Goal: Information Seeking & Learning: Learn about a topic

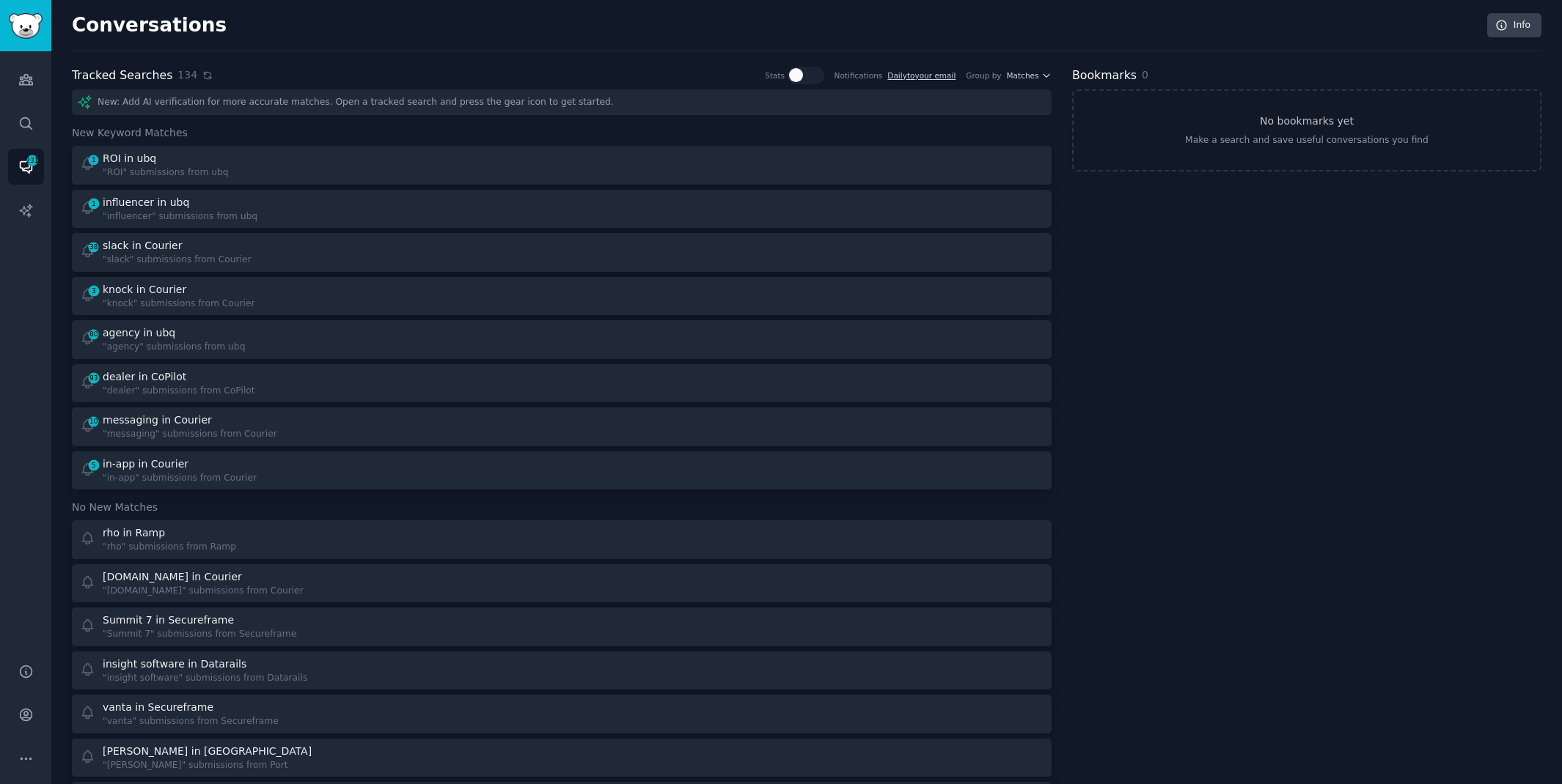
click at [204, 76] on icon at bounding box center [207, 75] width 7 height 7
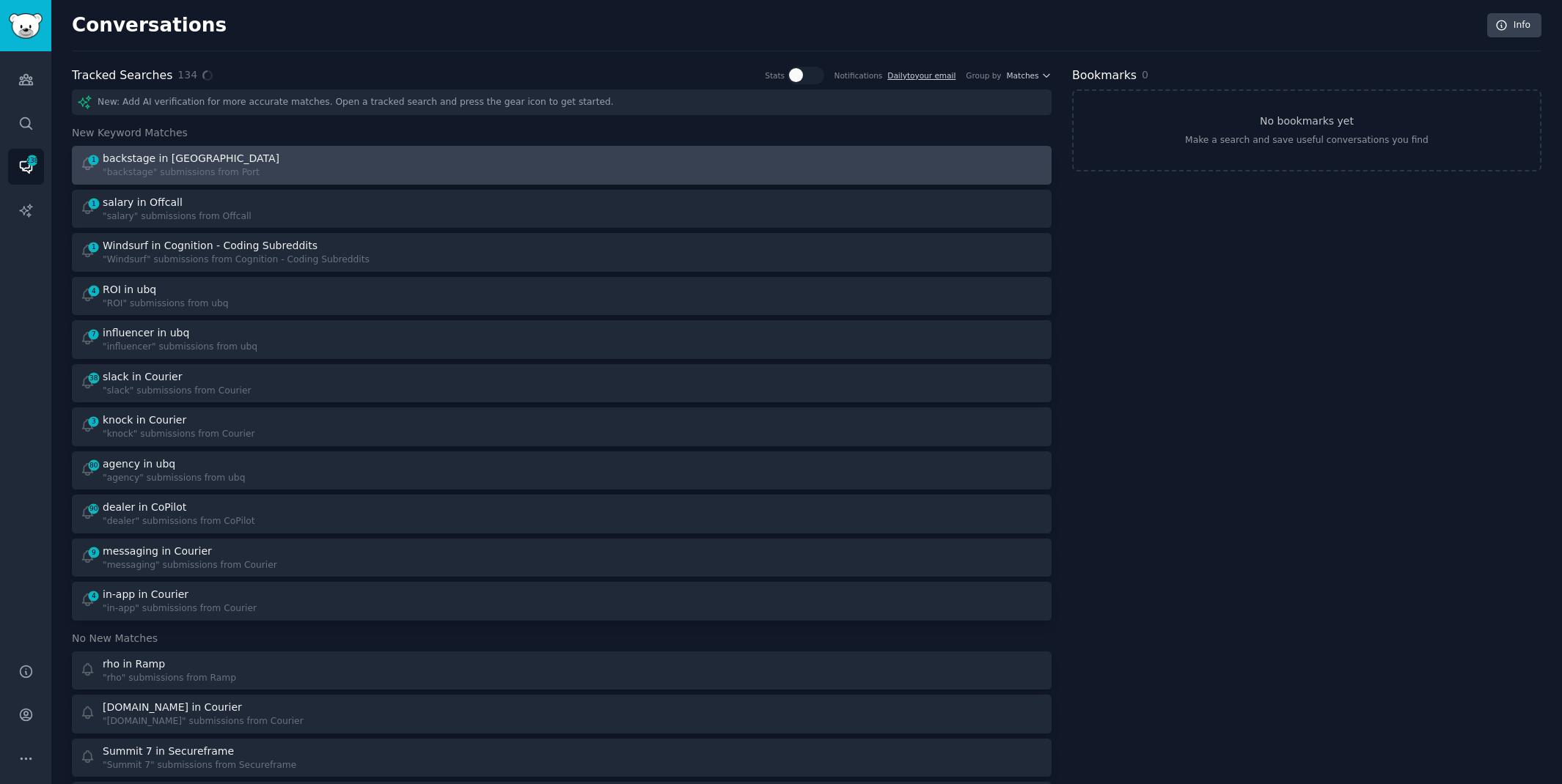
click at [180, 170] on div ""backstage" submissions from Port" at bounding box center [192, 173] width 179 height 13
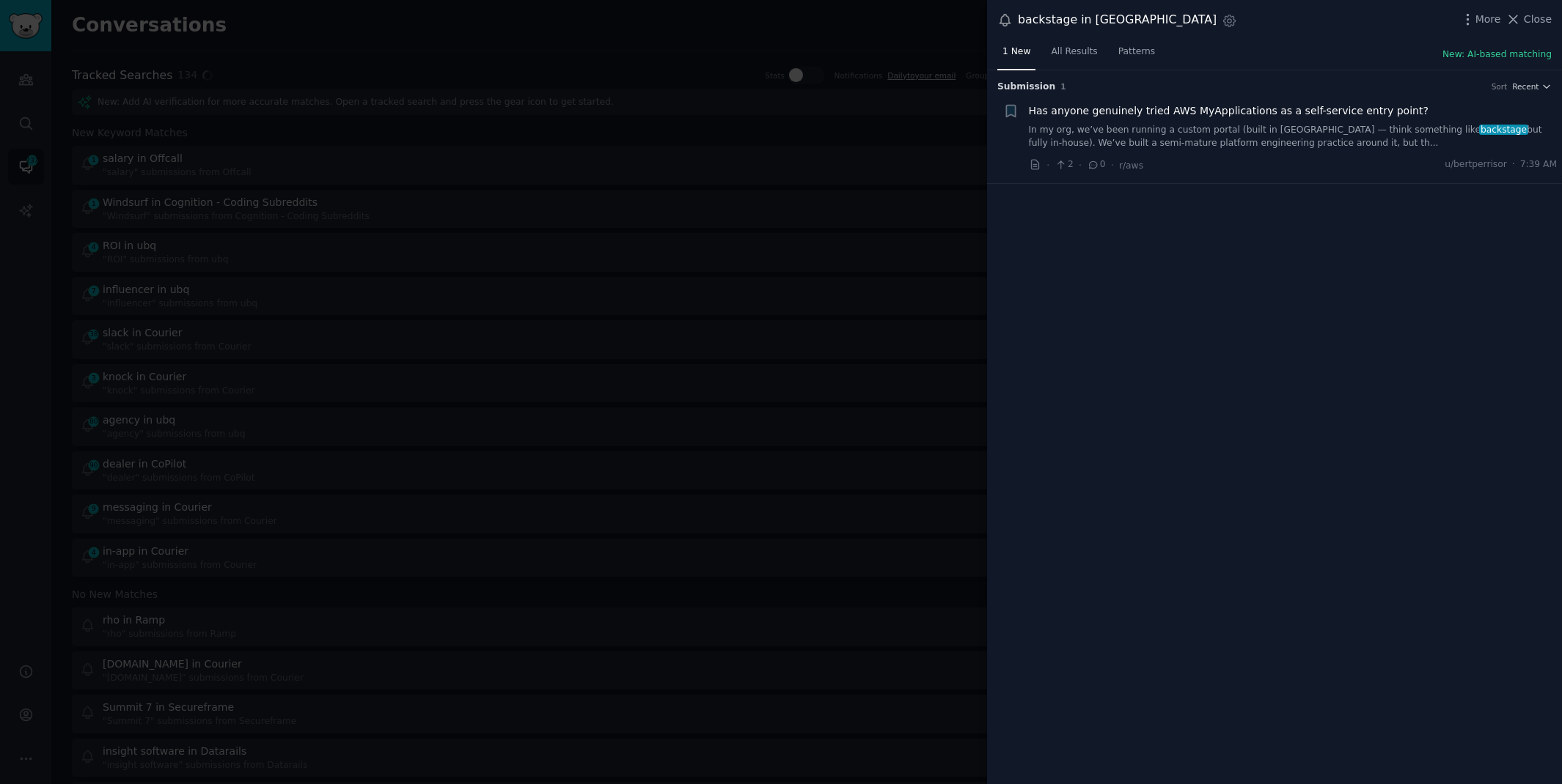
click at [1287, 134] on link "In my org, we’ve been running a custom portal (built in [GEOGRAPHIC_DATA] — thi…" at bounding box center [1293, 137] width 529 height 26
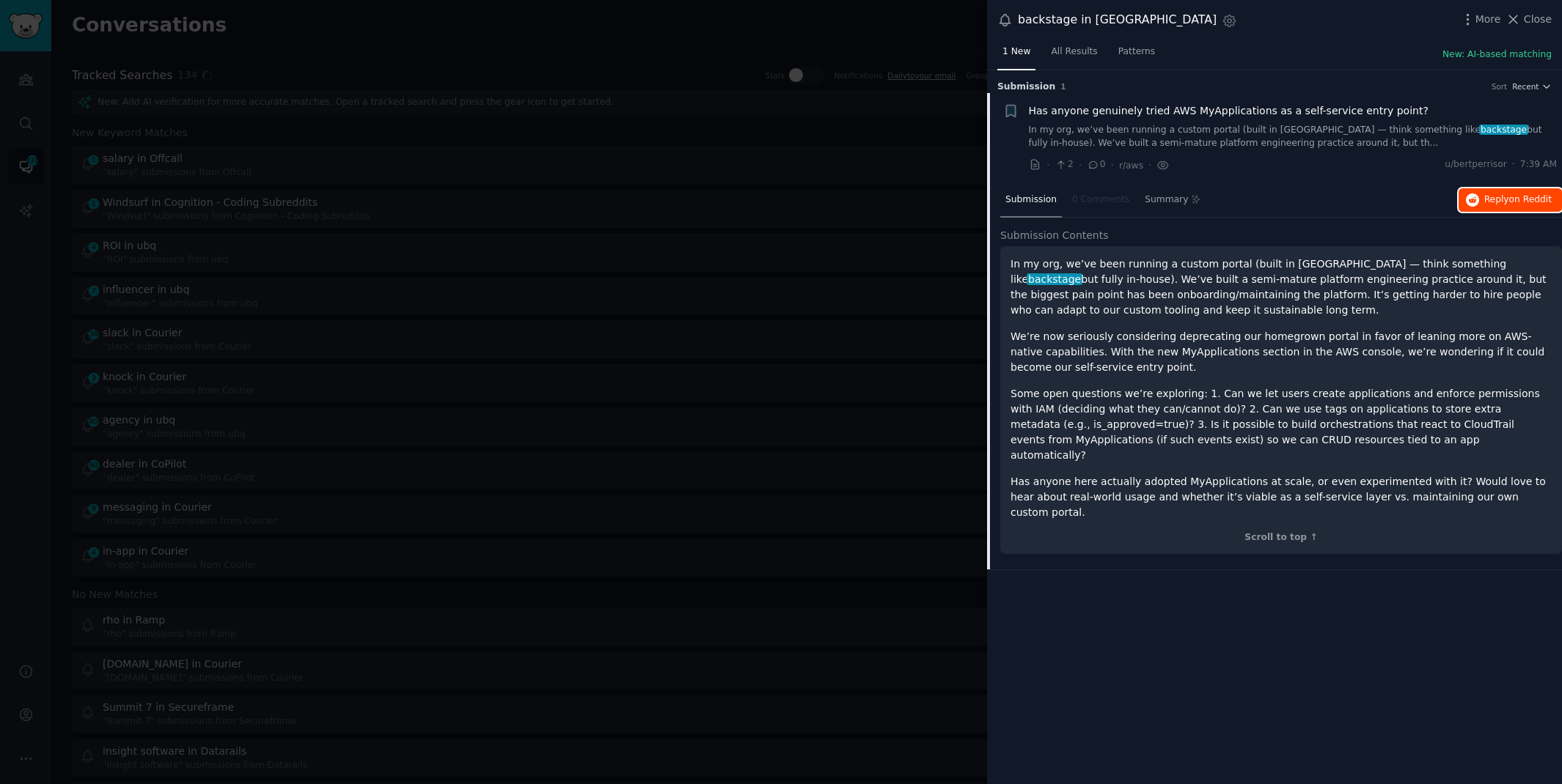
click at [1515, 206] on button "Reply on Reddit" at bounding box center [1509, 200] width 103 height 24
click at [584, 47] on div at bounding box center [781, 392] width 1562 height 784
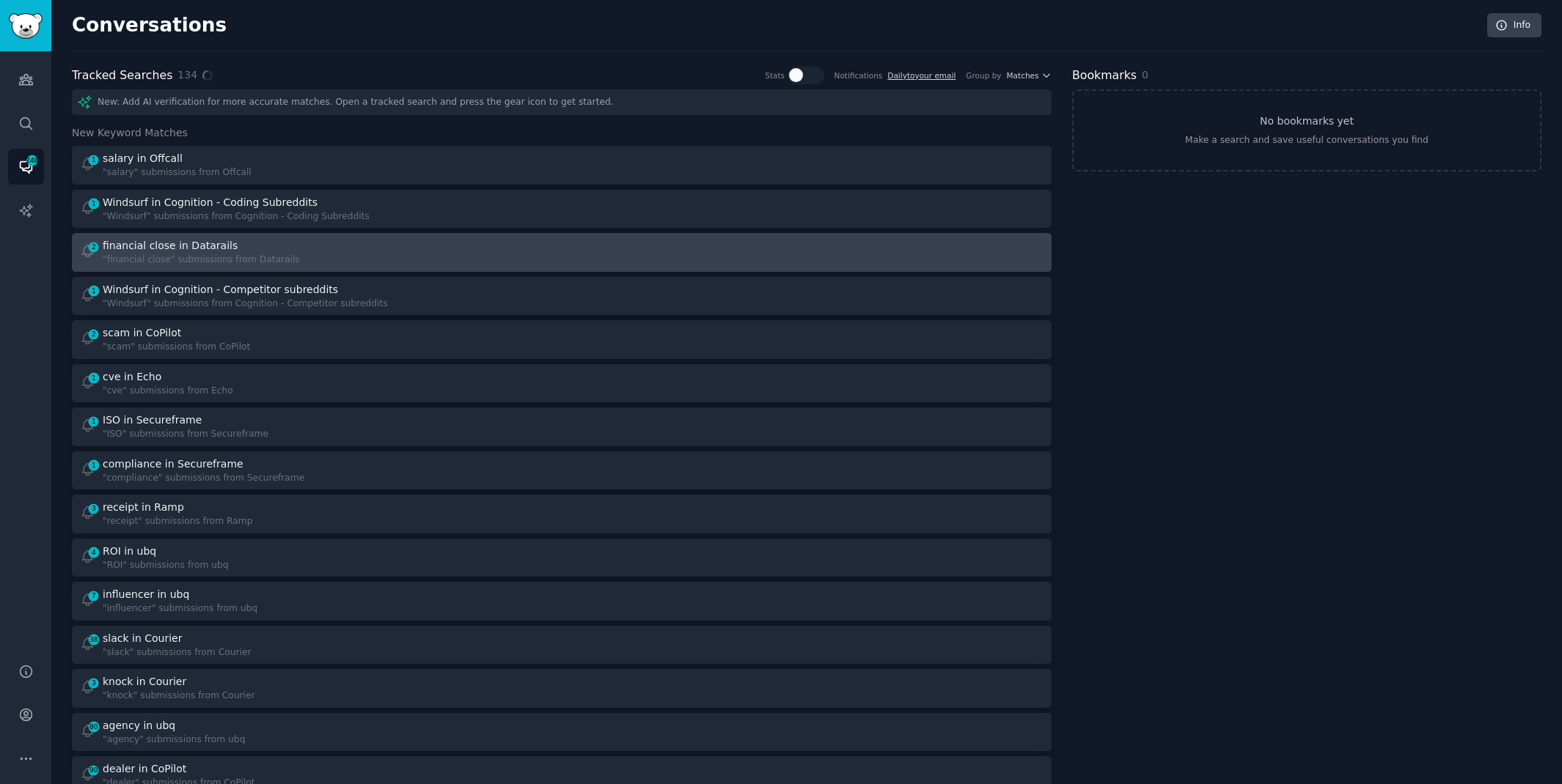
click at [328, 265] on div "2 financial close in Datarails "financial close" submissions from Datarails" at bounding box center [316, 252] width 472 height 28
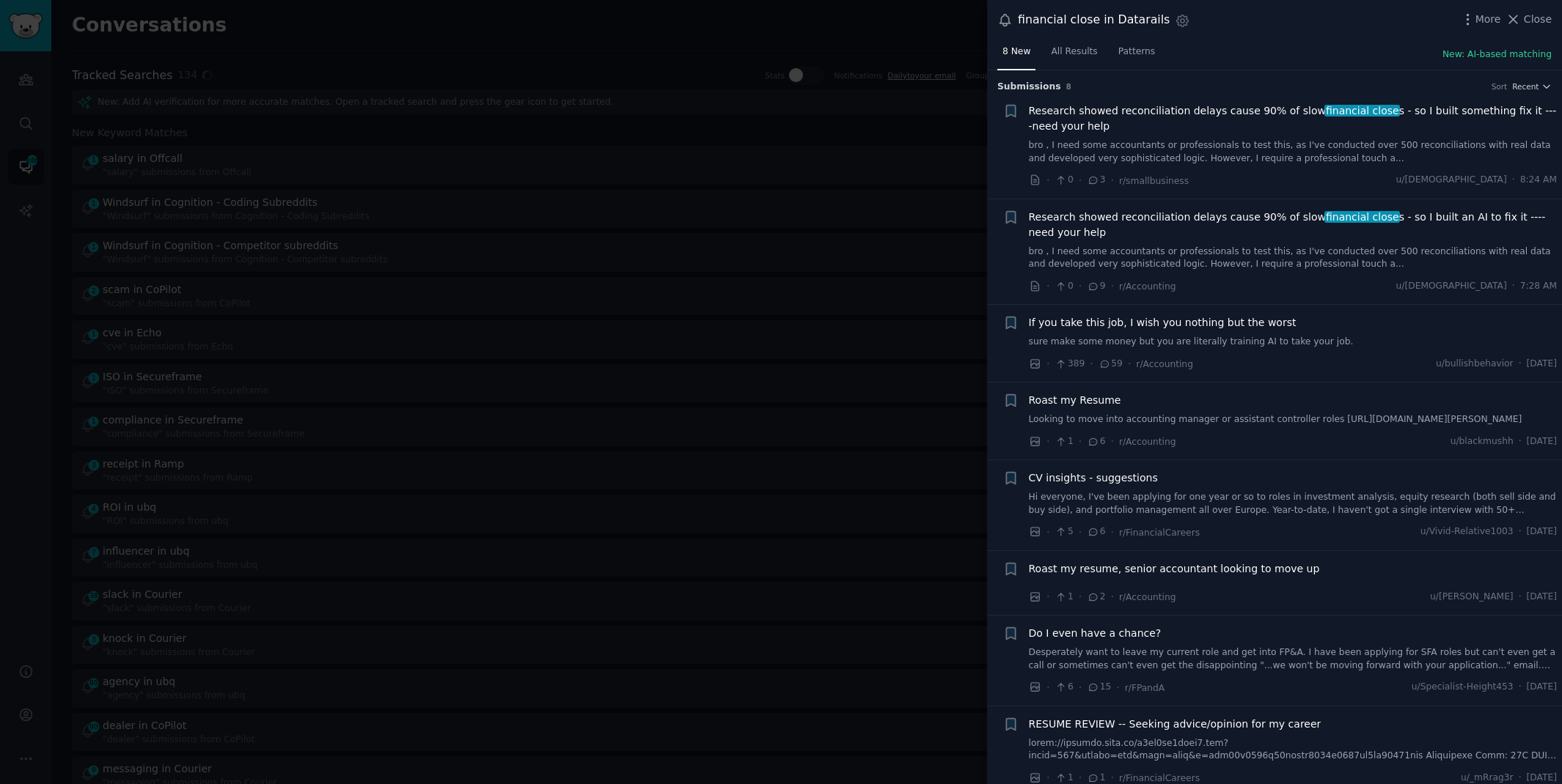
click at [1289, 247] on link "bro , I need some accountants or professionals to test this, as I've conducted …" at bounding box center [1293, 259] width 529 height 26
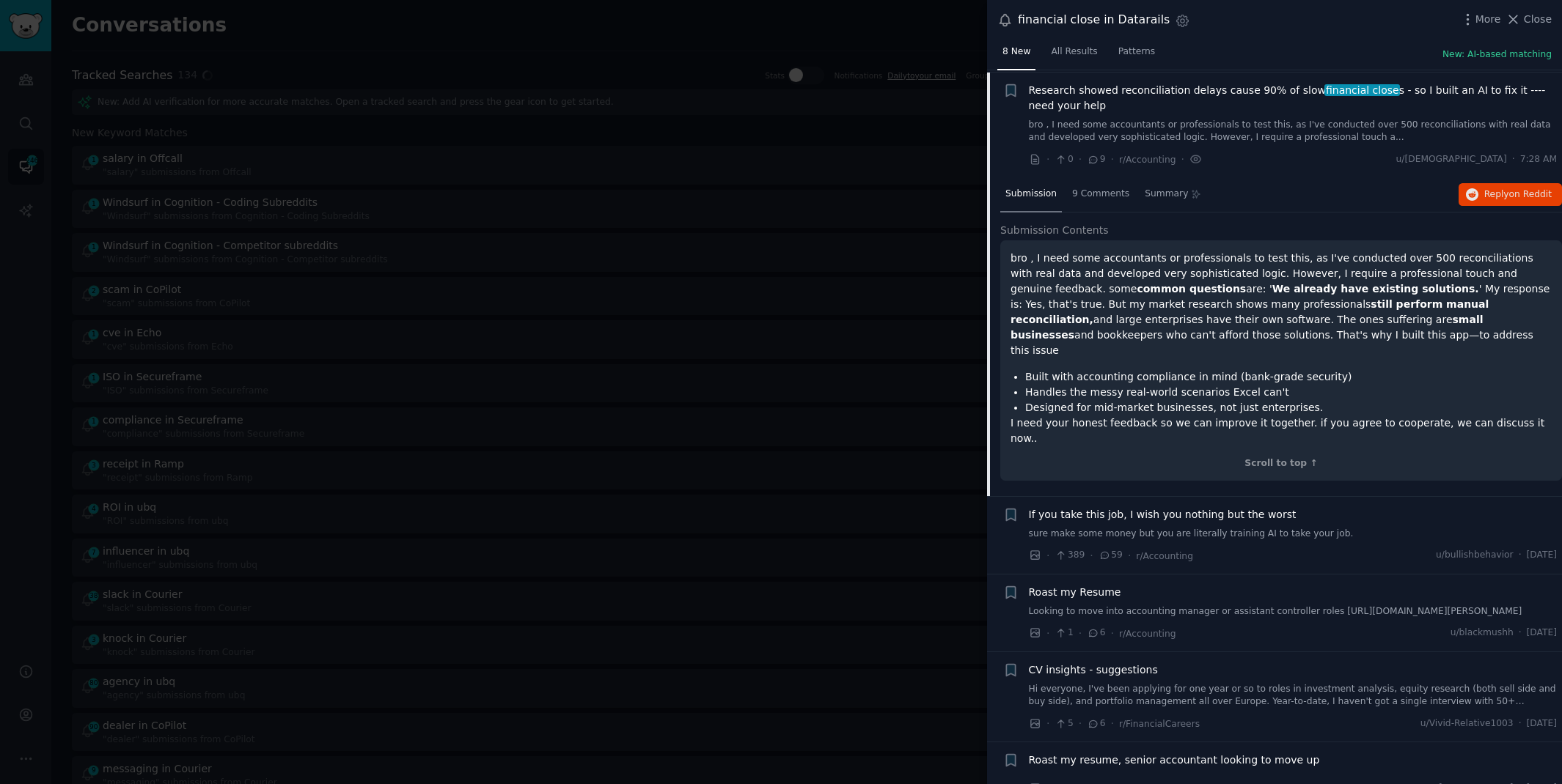
scroll to position [128, 0]
click at [1479, 191] on button "Reply on Reddit" at bounding box center [1509, 193] width 103 height 24
click at [521, 43] on div at bounding box center [781, 392] width 1562 height 784
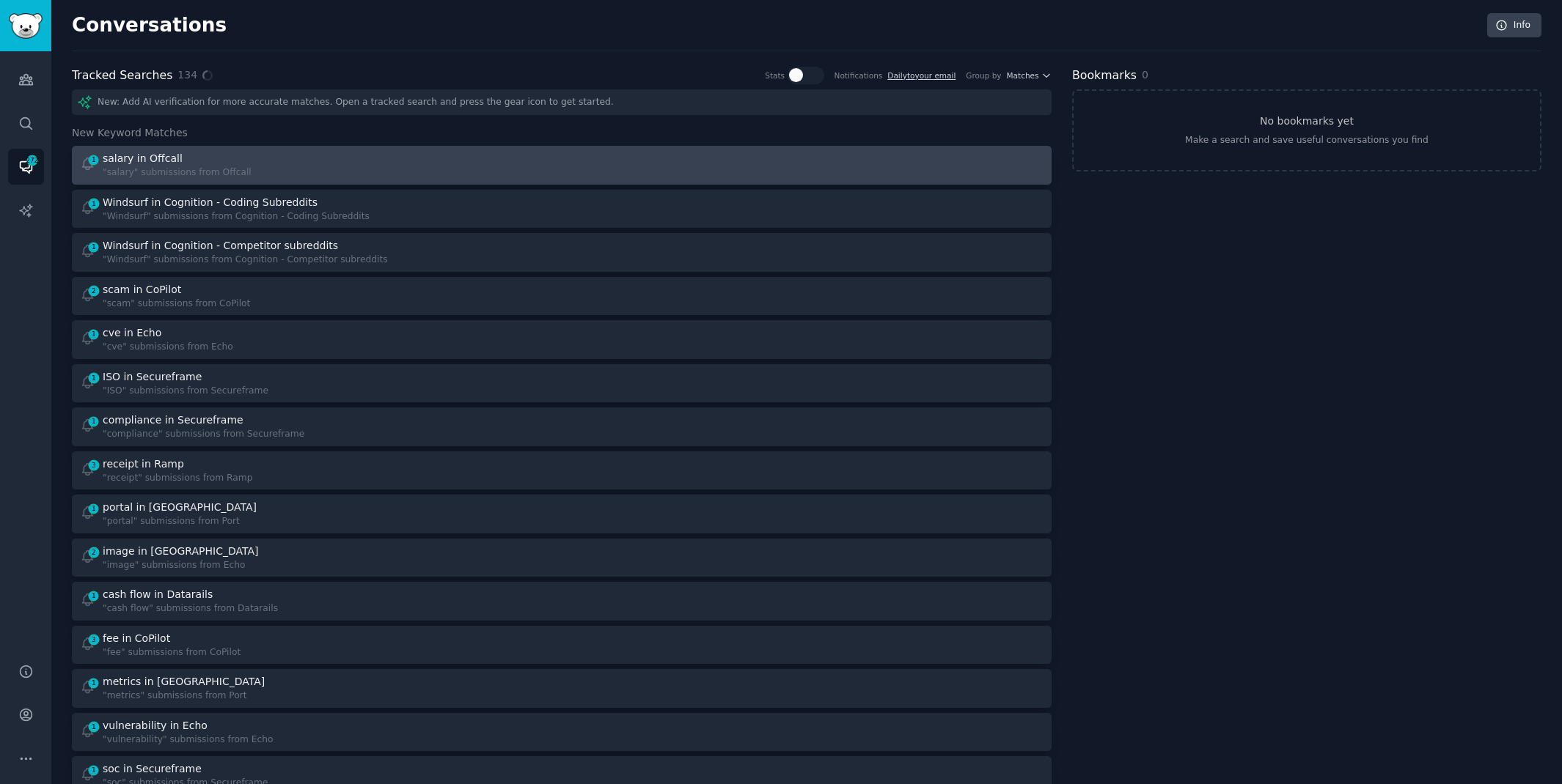
click at [373, 147] on link "1 salary in Offcall "salary" submissions from Offcall" at bounding box center [561, 165] width 979 height 39
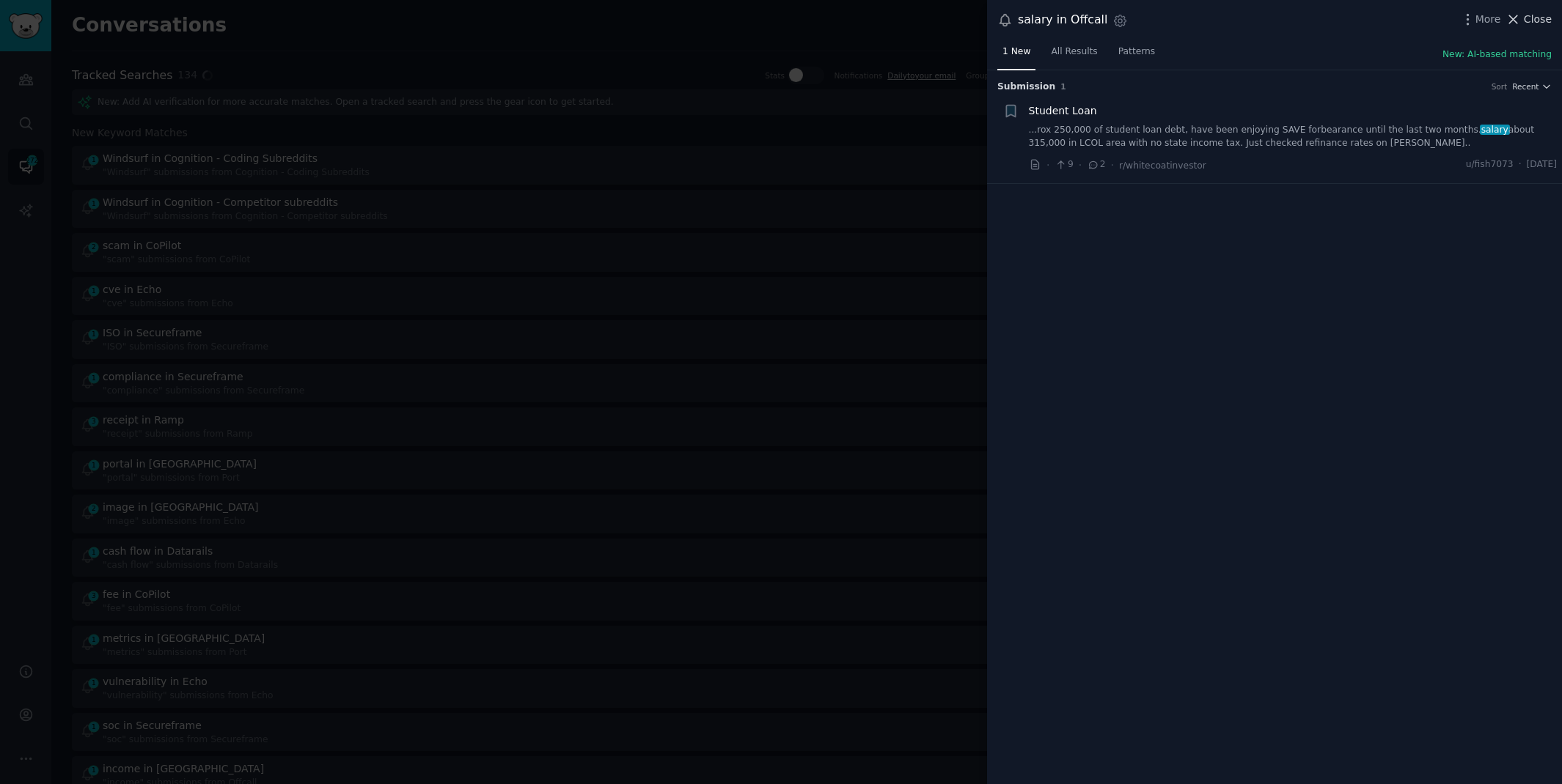
click at [1541, 18] on span "Close" at bounding box center [1538, 19] width 27 height 15
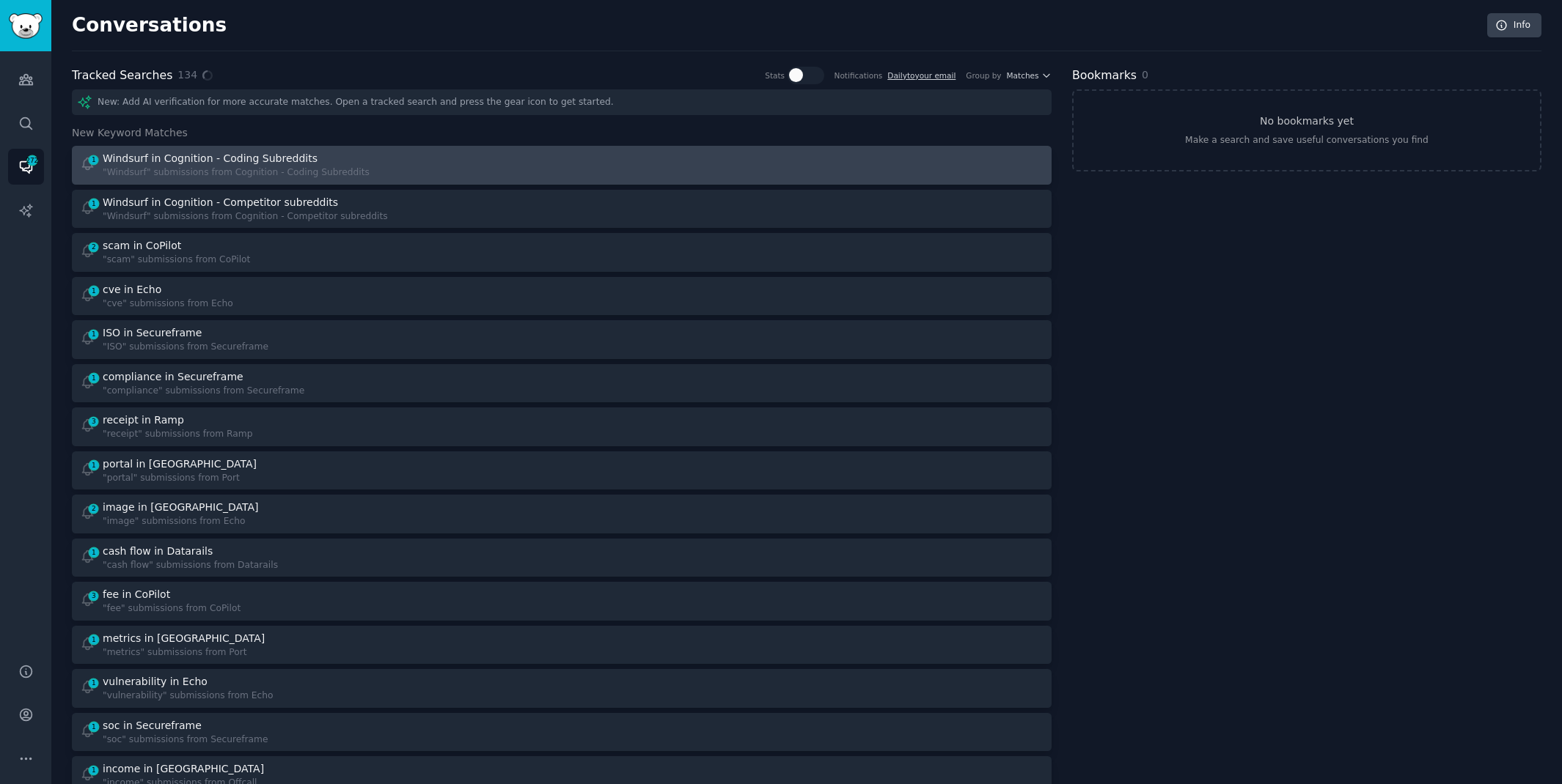
click at [537, 171] on div "1 Windsurf in Cognition - Coding Subreddits "Windsurf" submissions from Cogniti…" at bounding box center [316, 165] width 472 height 28
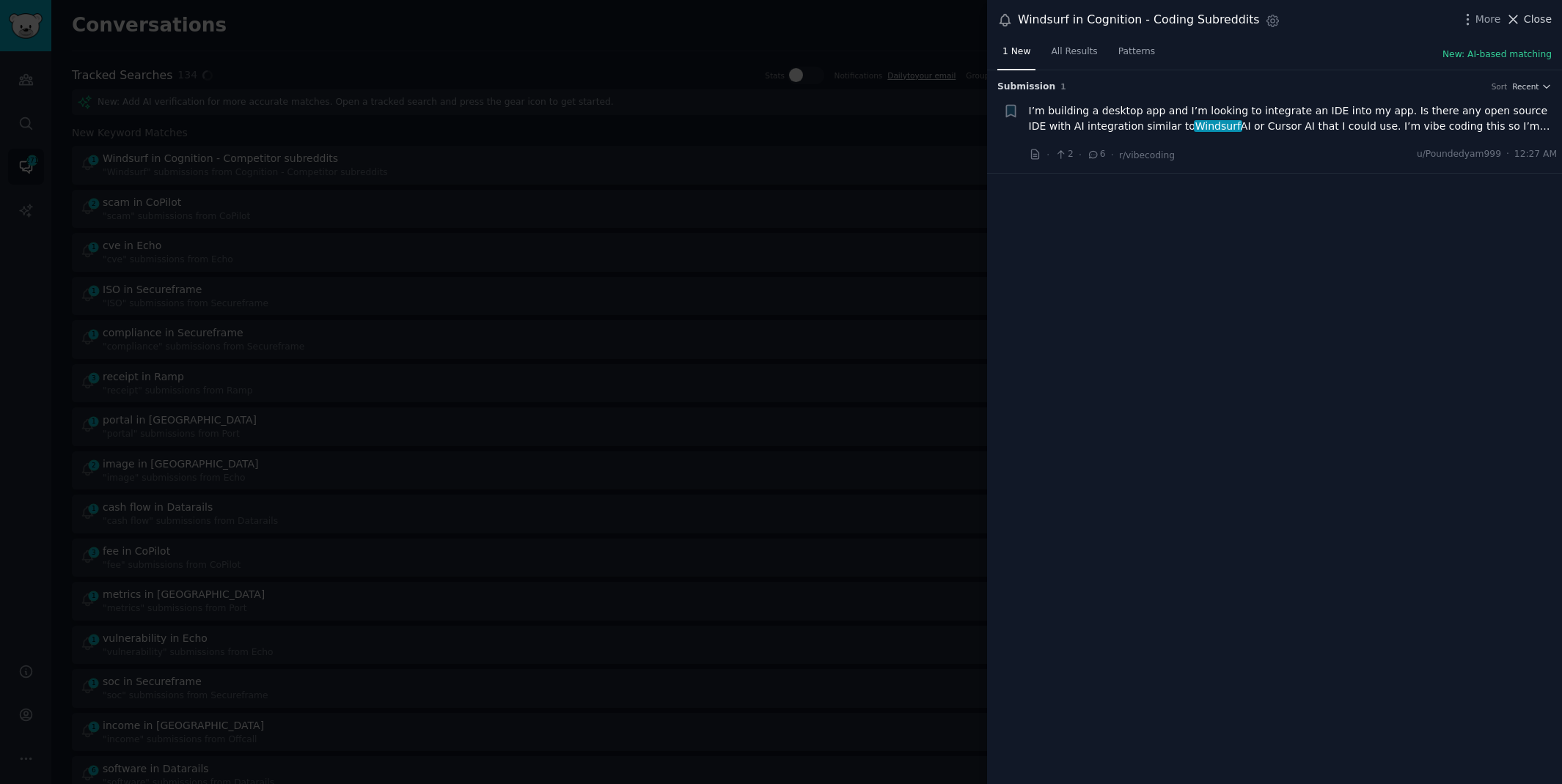
click at [1538, 20] on span "Close" at bounding box center [1538, 19] width 27 height 15
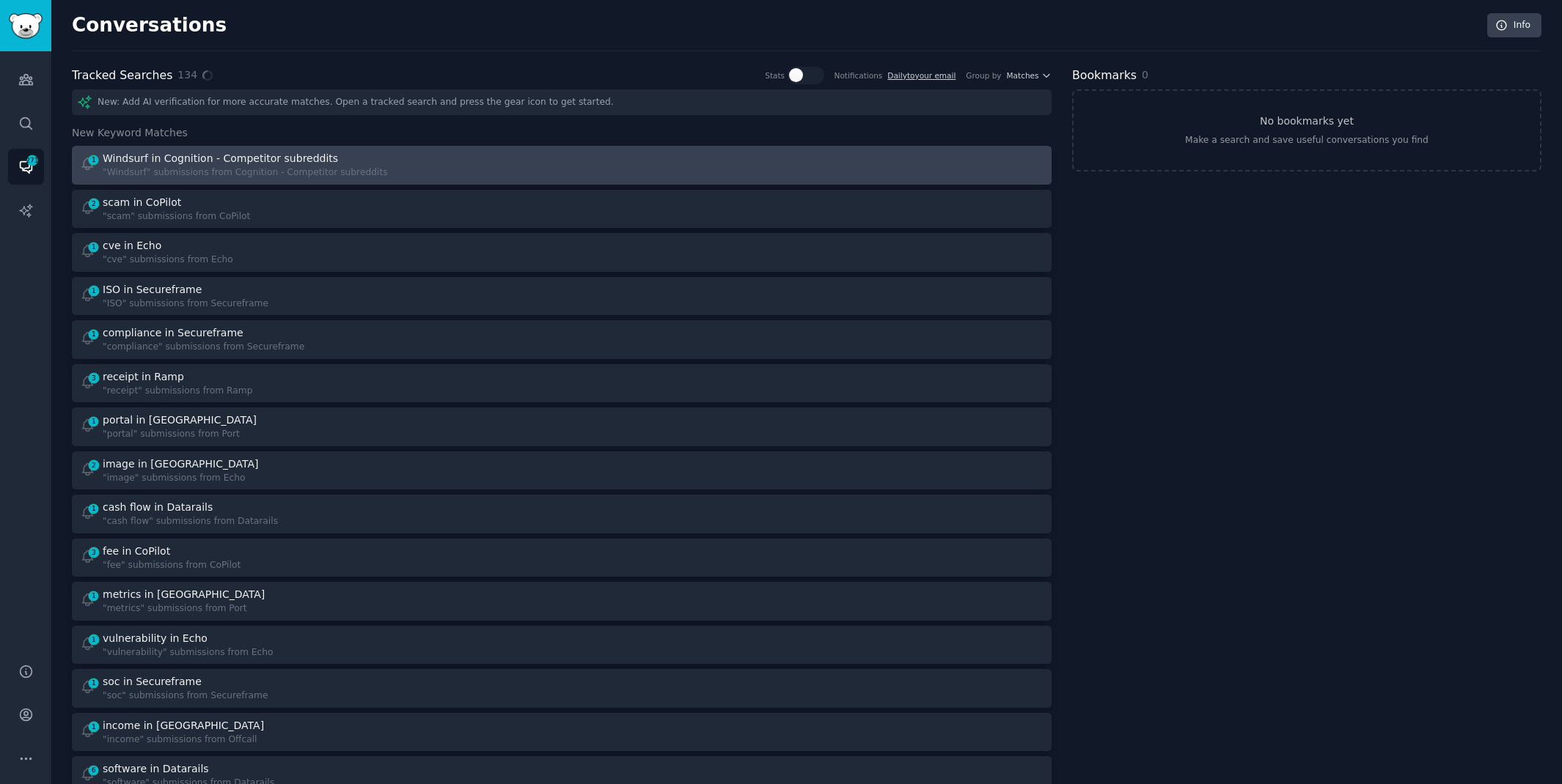
click at [746, 166] on div at bounding box center [808, 165] width 472 height 28
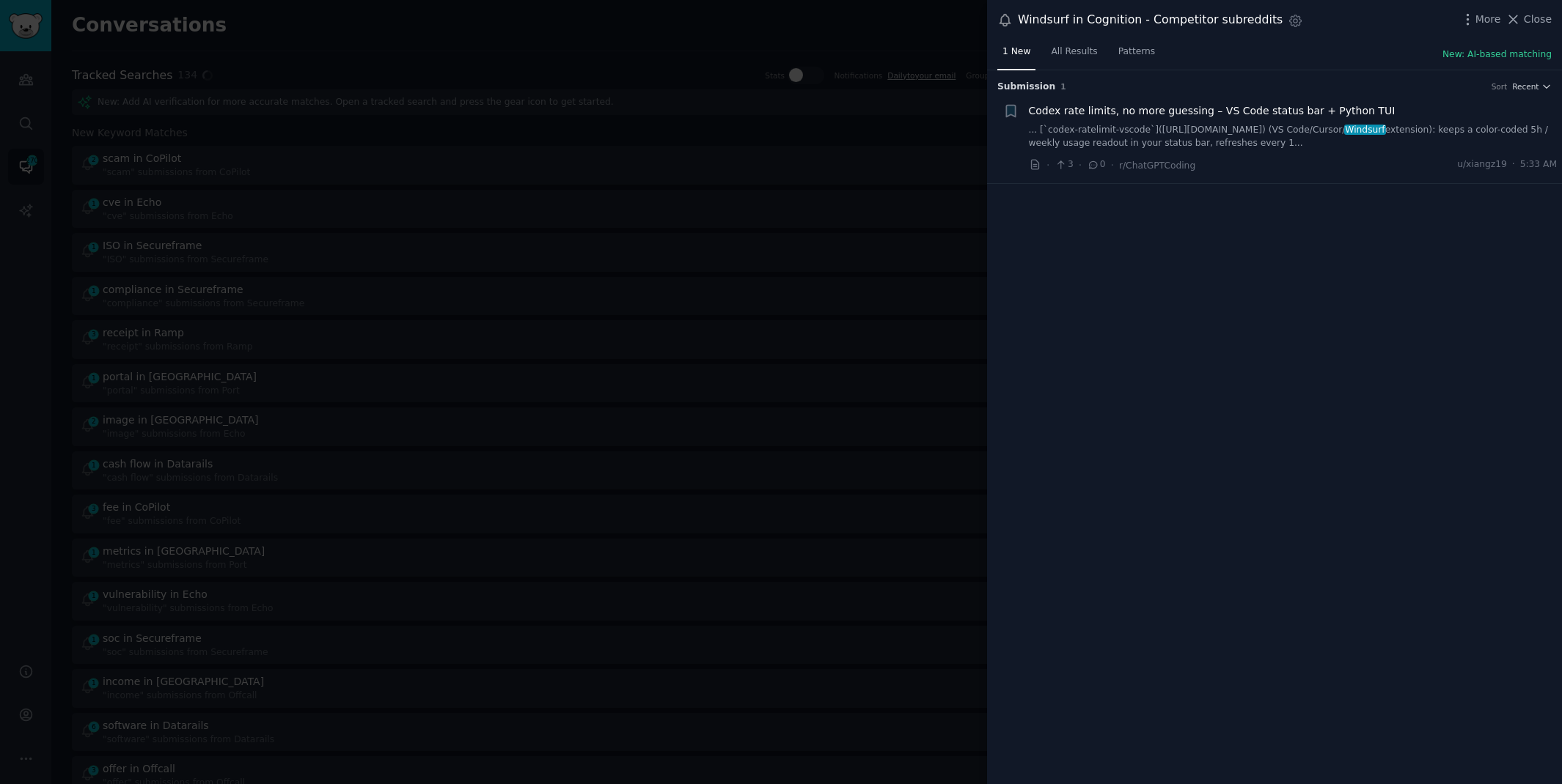
click at [1198, 138] on link "... [`codex-ratelimit-vscode`]([URL][DOMAIN_NAME]) (VS Code/Cursor/ Windsurf ex…" at bounding box center [1293, 137] width 529 height 26
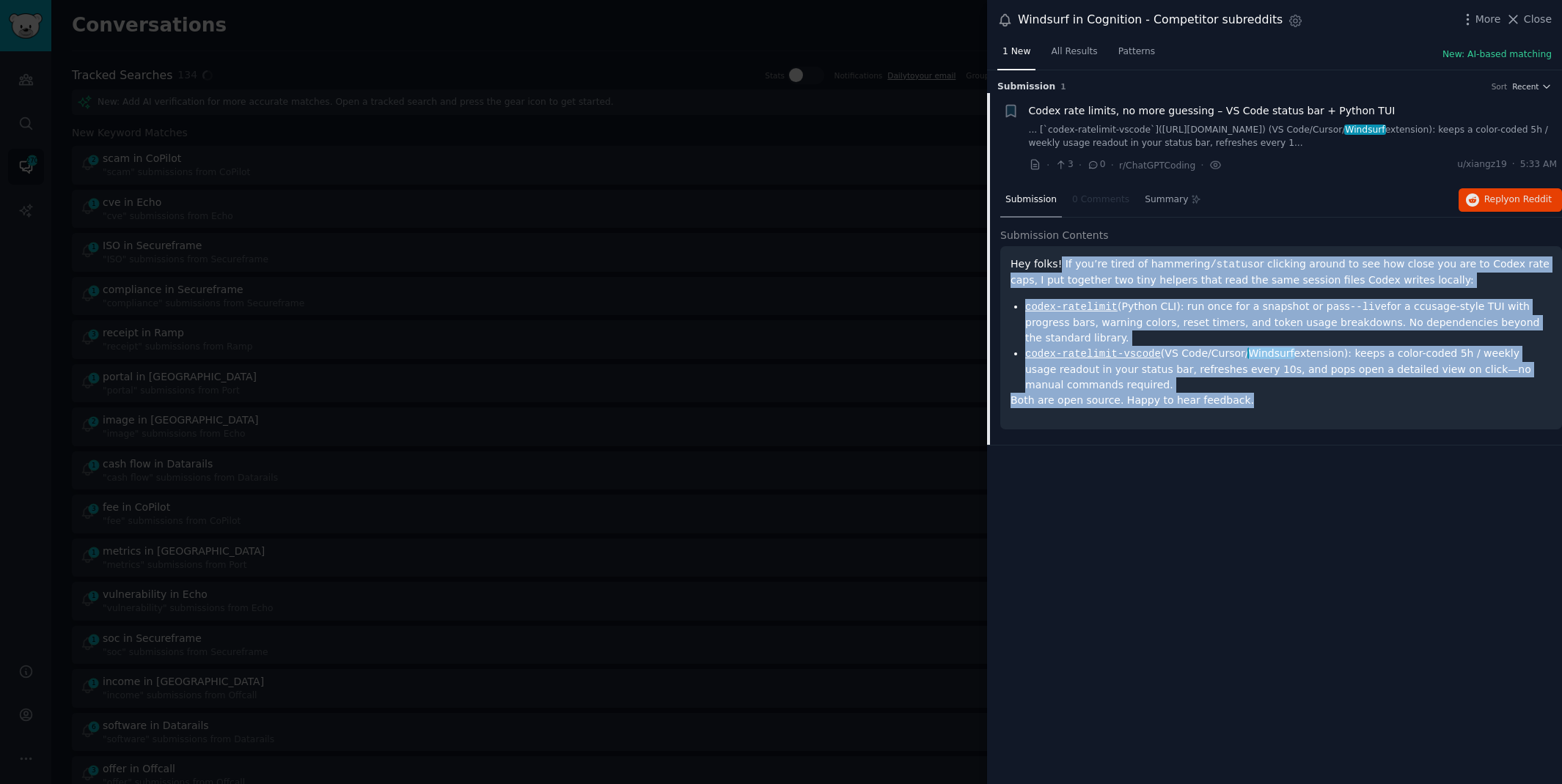
drag, startPoint x: 1056, startPoint y: 264, endPoint x: 1243, endPoint y: 397, distance: 229.5
click at [1243, 397] on div "Hey folks! If you’re tired of hammering /status or clicking around to see how c…" at bounding box center [1281, 332] width 541 height 152
click at [1339, 393] on p "Both are open source. Happy to hear feedback." at bounding box center [1281, 401] width 541 height 15
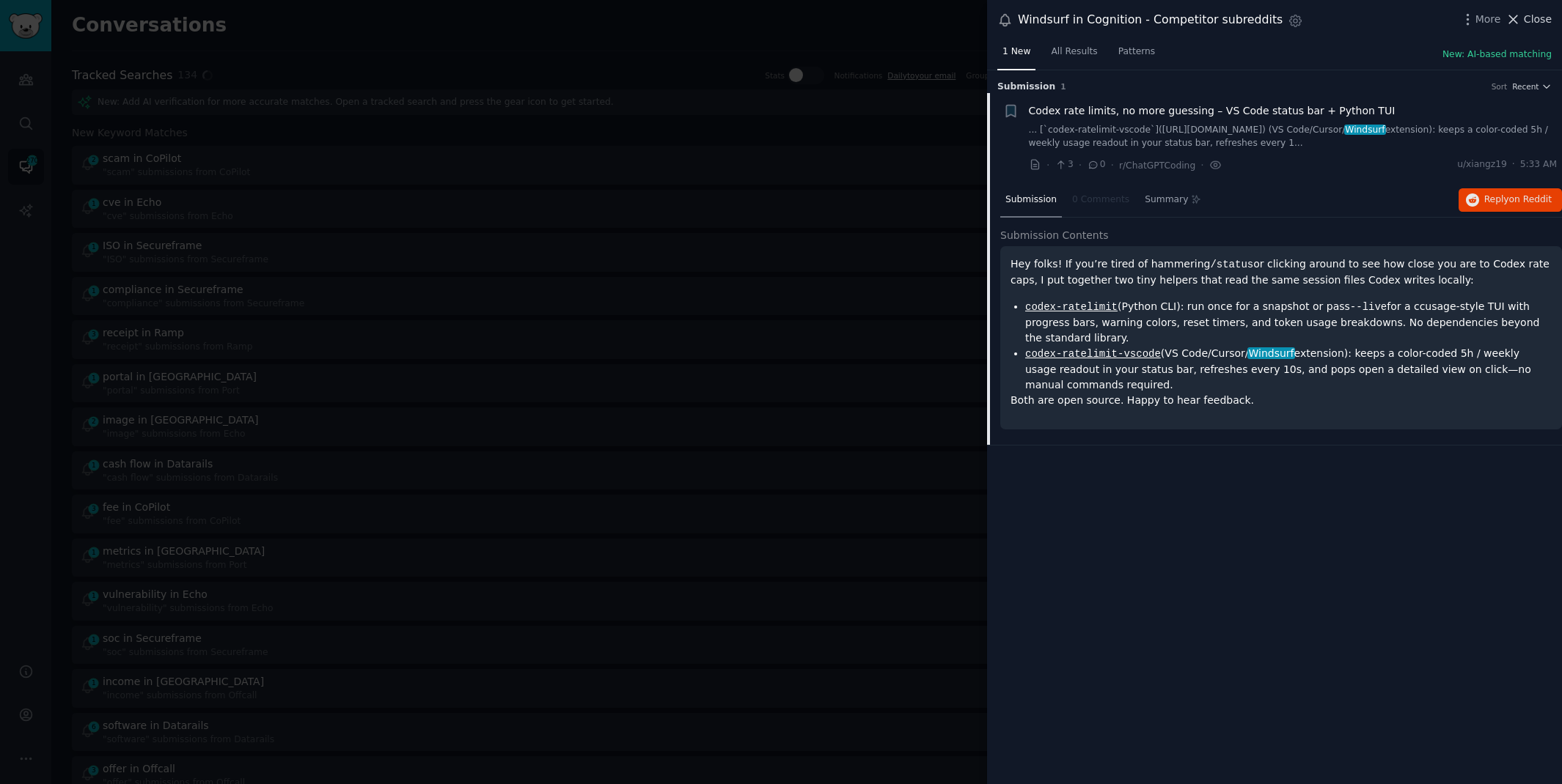
click at [1538, 21] on span "Close" at bounding box center [1538, 19] width 27 height 15
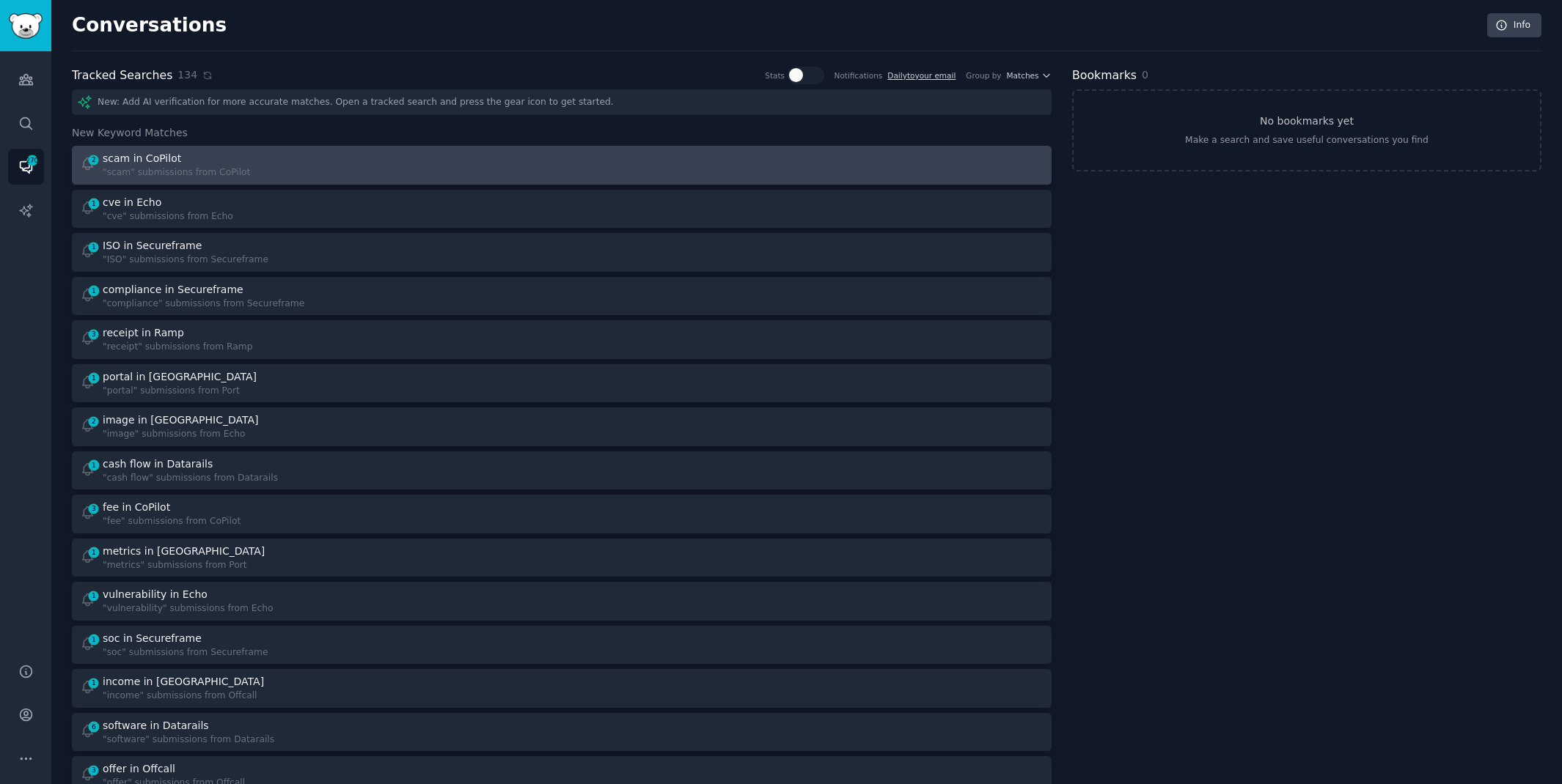
click at [380, 173] on div "2 scam in CoPilot "scam" submissions from CoPilot" at bounding box center [316, 165] width 472 height 28
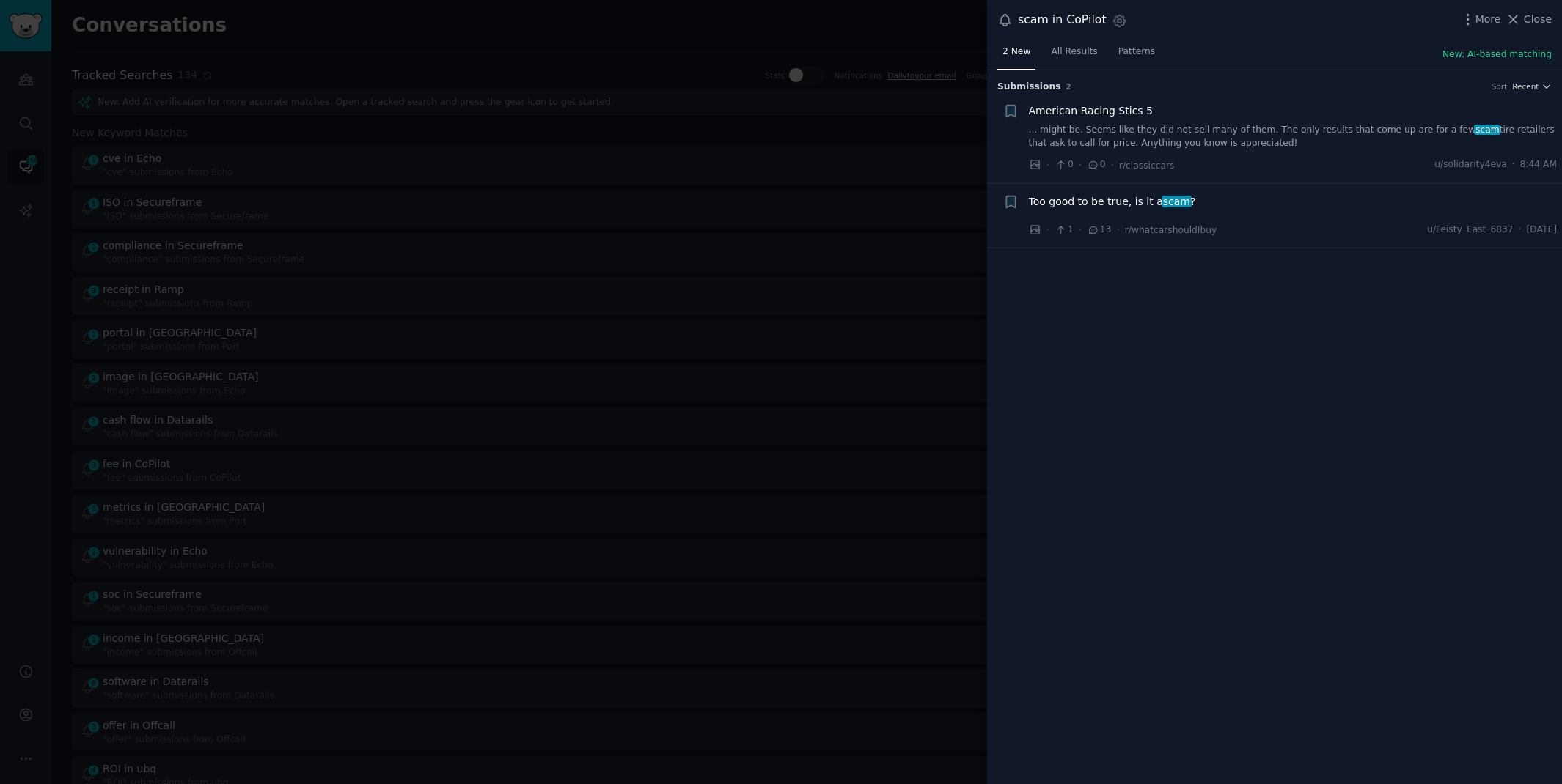
click at [1094, 202] on span "Too good to be true, is it a scam ?" at bounding box center [1112, 202] width 167 height 15
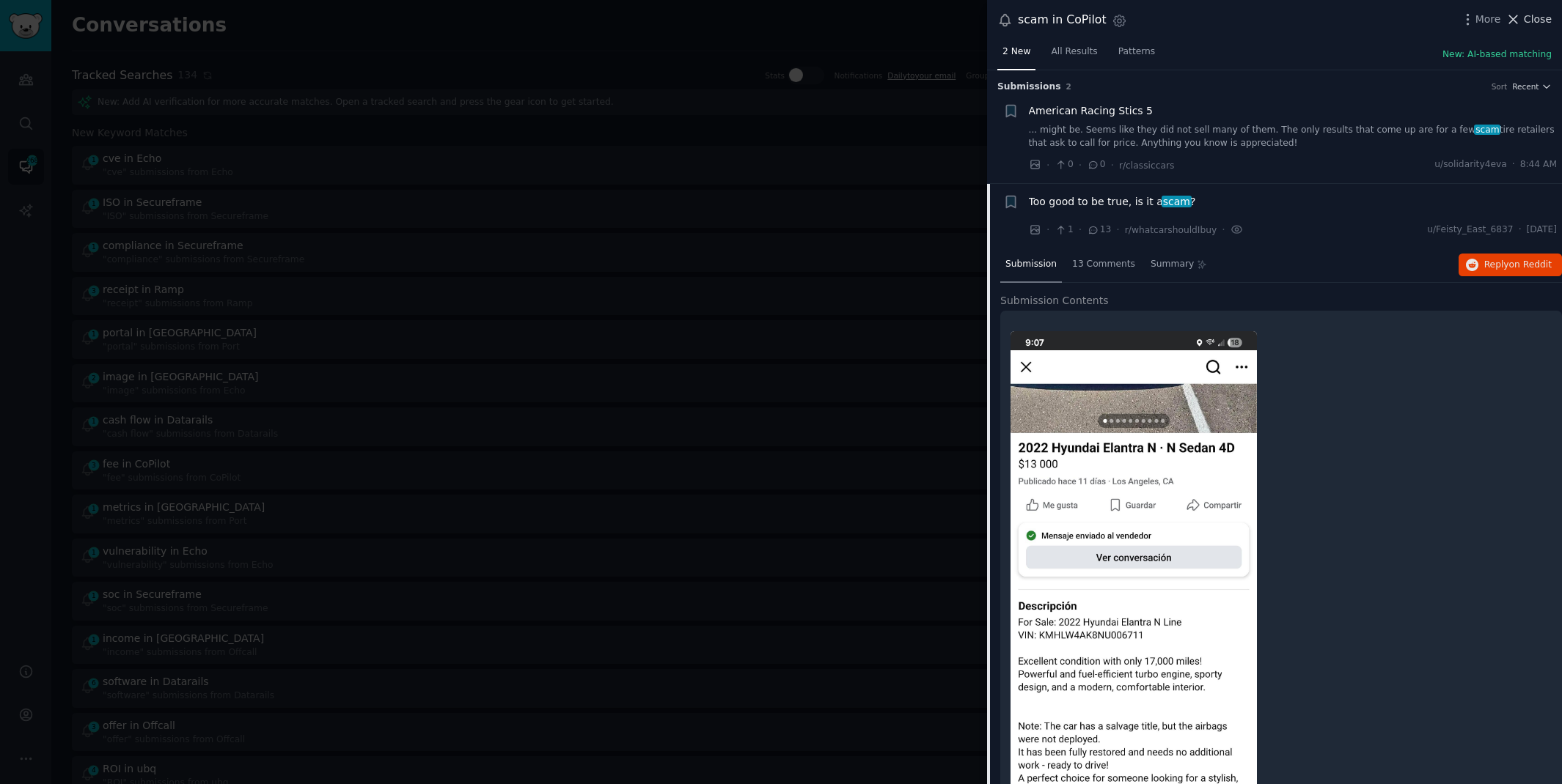
click at [1530, 14] on span "Close" at bounding box center [1538, 19] width 27 height 15
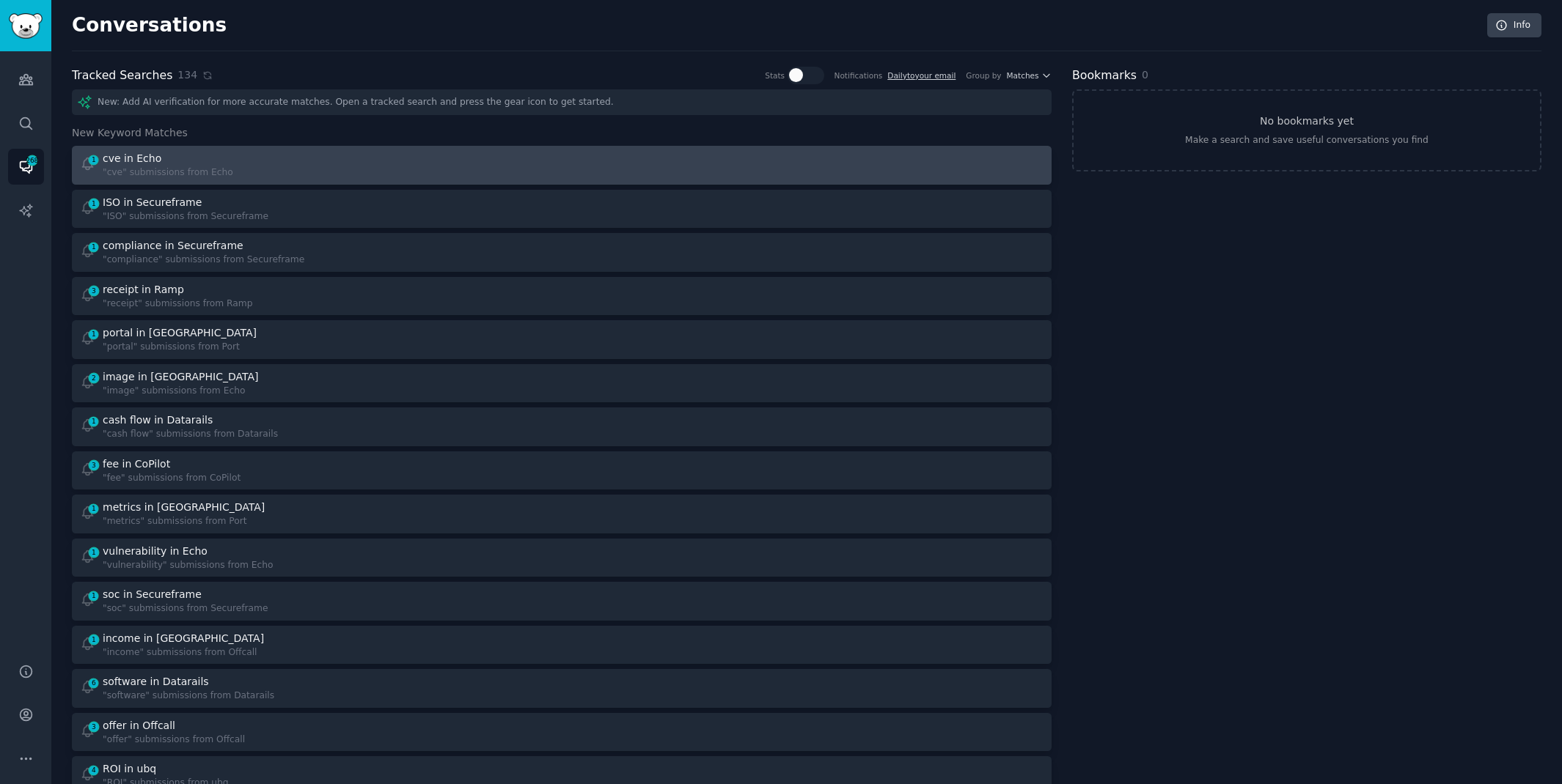
click at [428, 154] on div "1 cve in Echo "cve" submissions from Echo" at bounding box center [316, 165] width 472 height 28
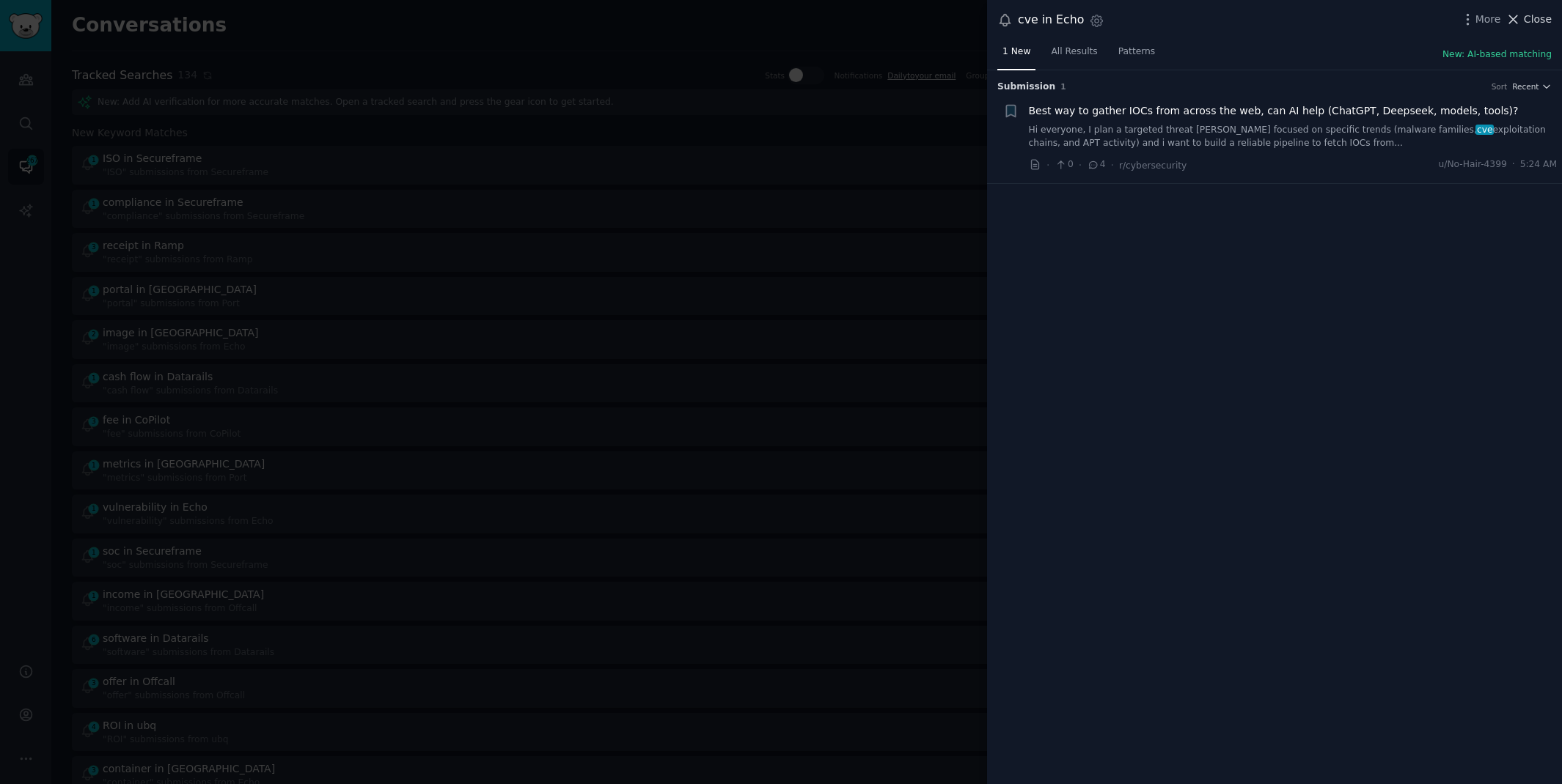
click at [1542, 18] on span "Close" at bounding box center [1538, 19] width 27 height 15
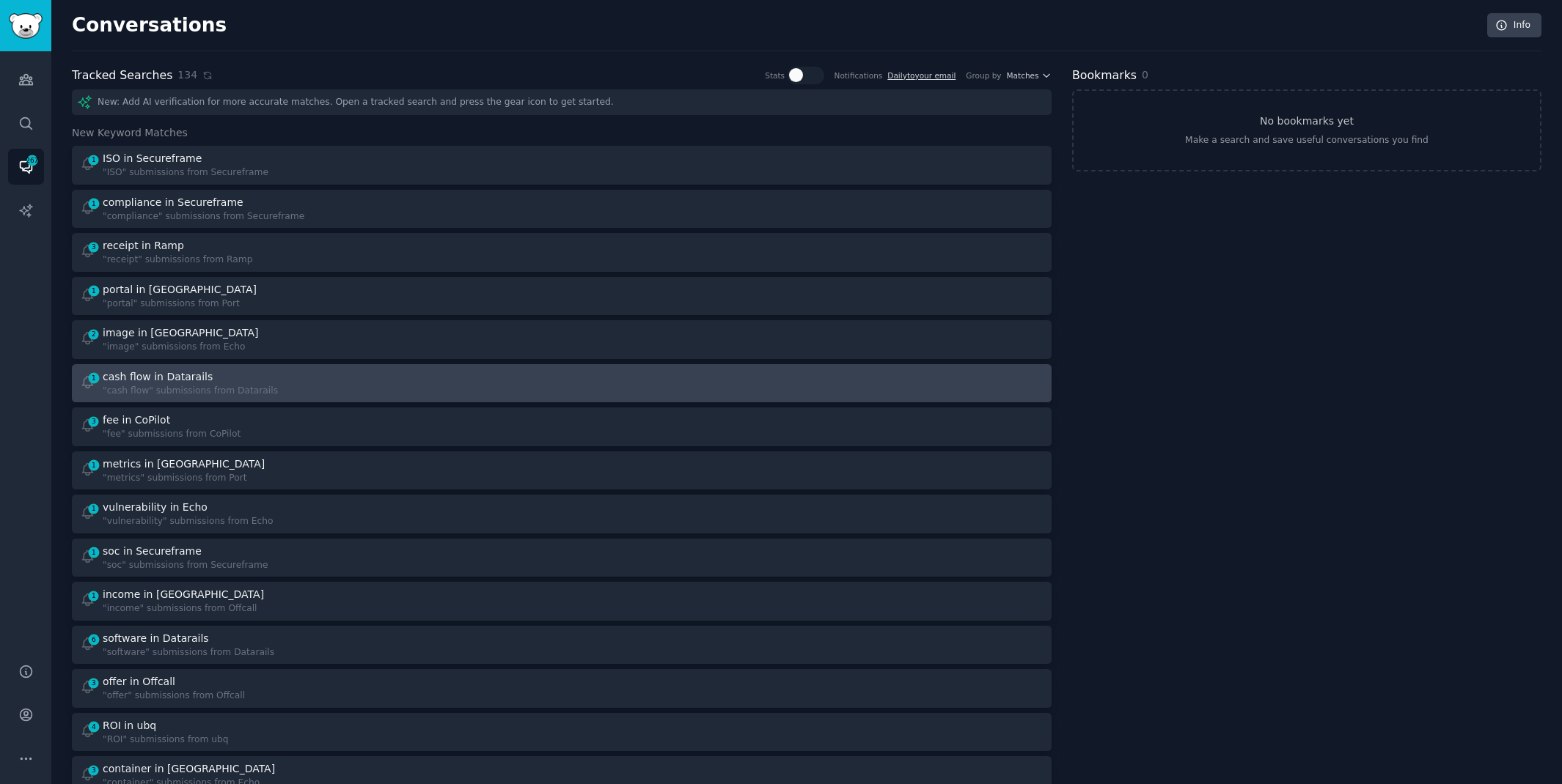
click at [454, 379] on div "1 cash flow in Datarails "cash flow" submissions from Datarails" at bounding box center [316, 383] width 472 height 28
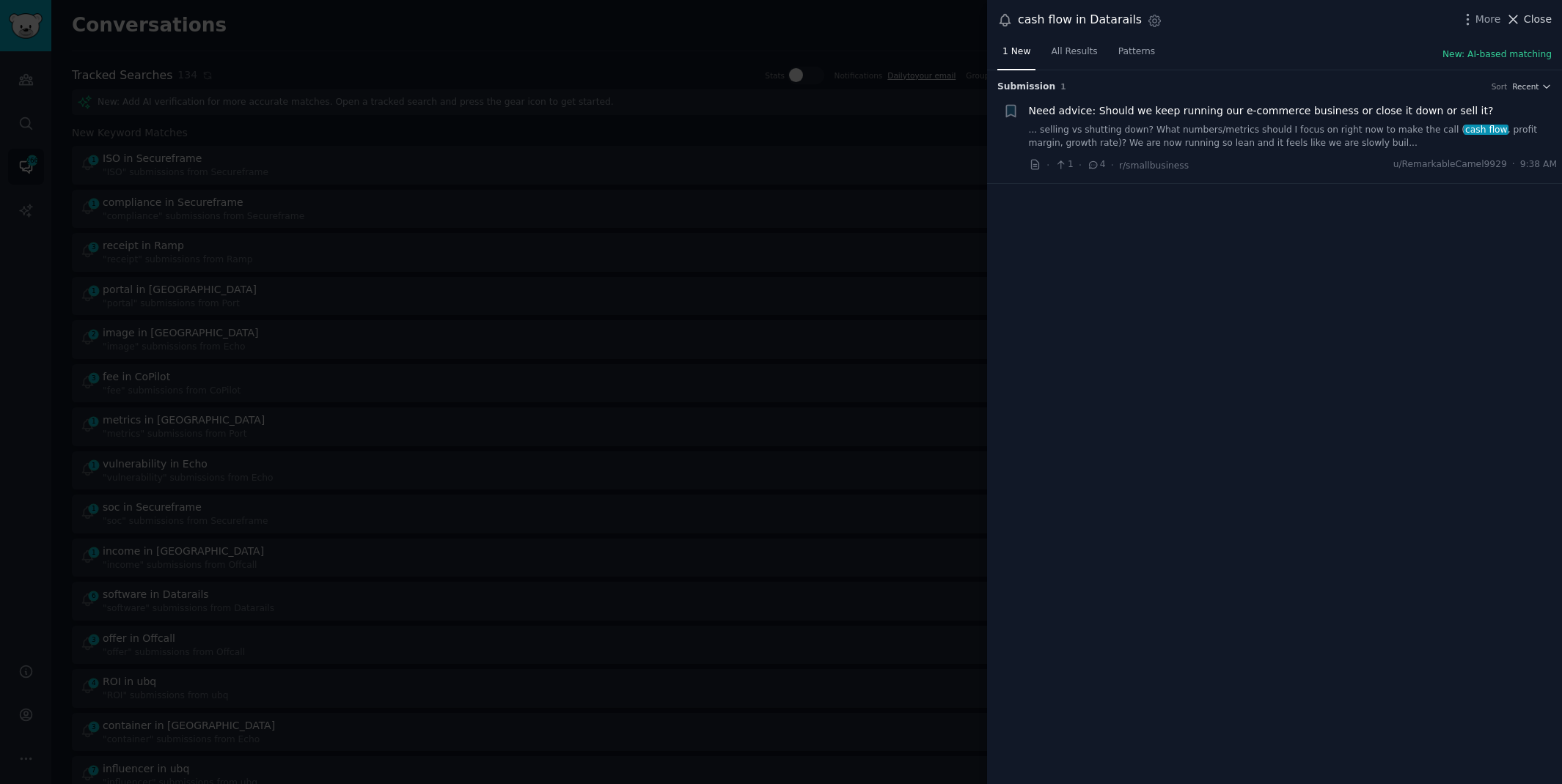
click at [1536, 18] on span "Close" at bounding box center [1538, 19] width 27 height 15
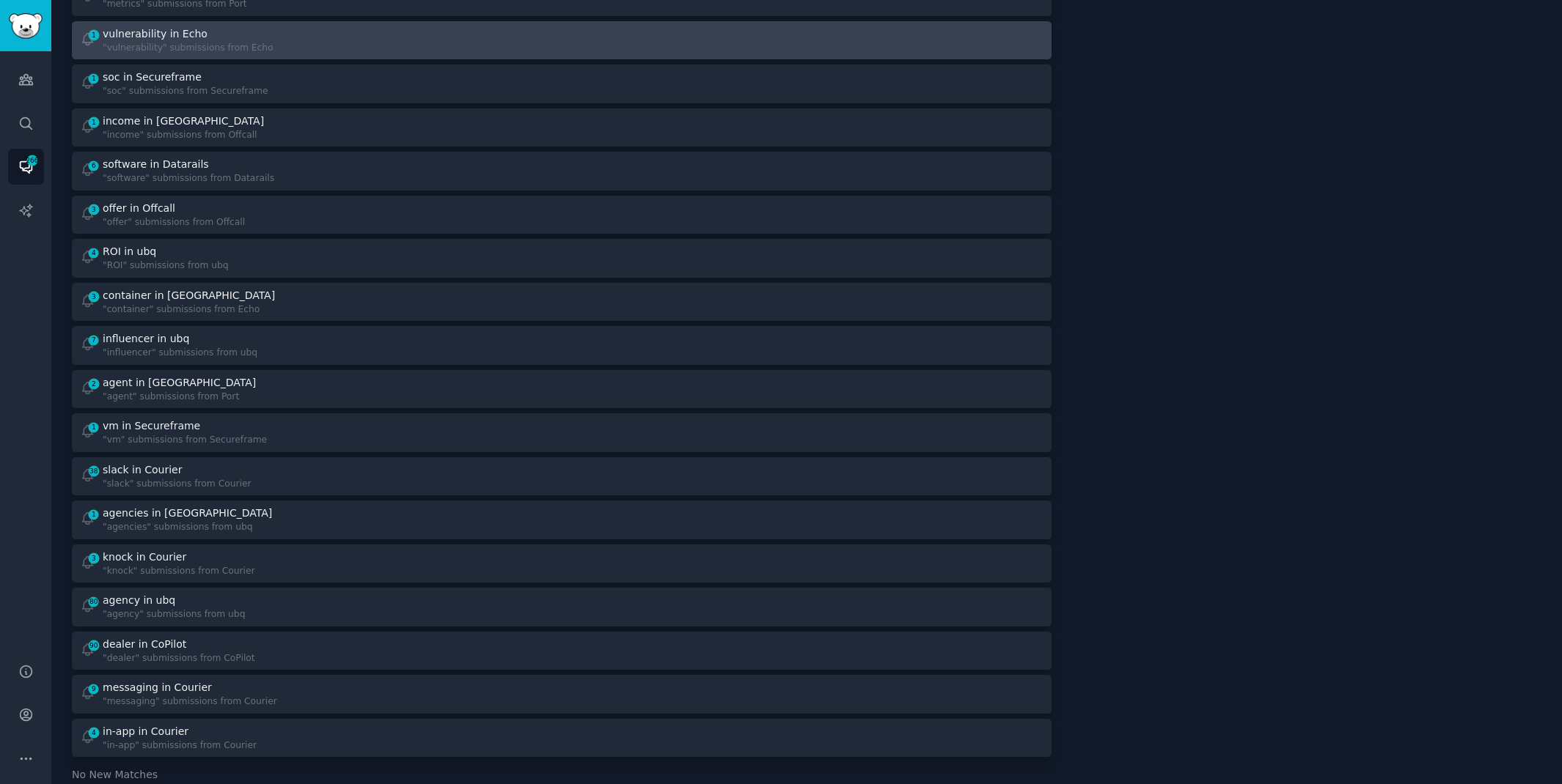
scroll to position [430, 0]
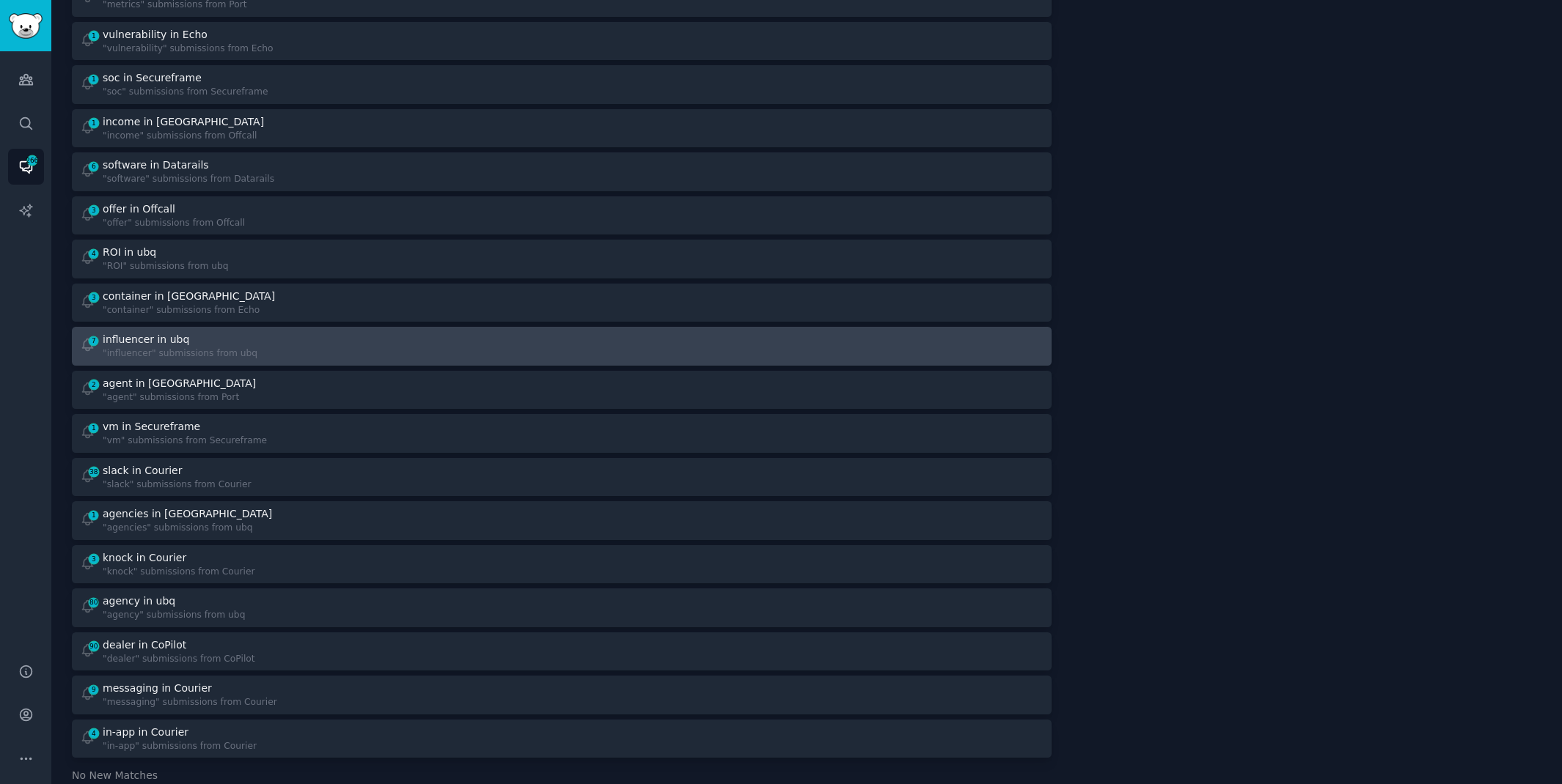
click at [675, 357] on div at bounding box center [808, 346] width 472 height 28
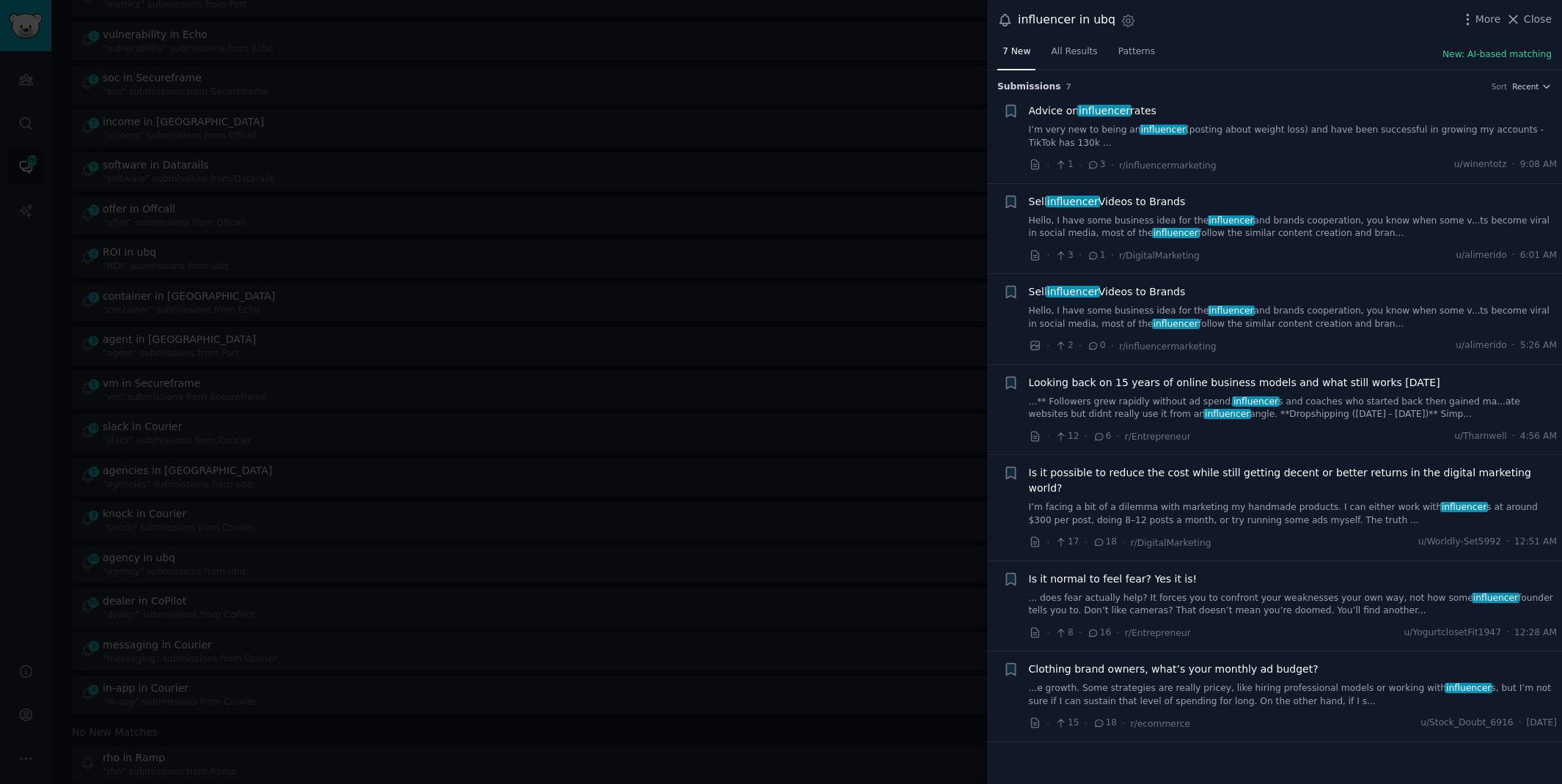
click at [734, 65] on div at bounding box center [781, 392] width 1562 height 784
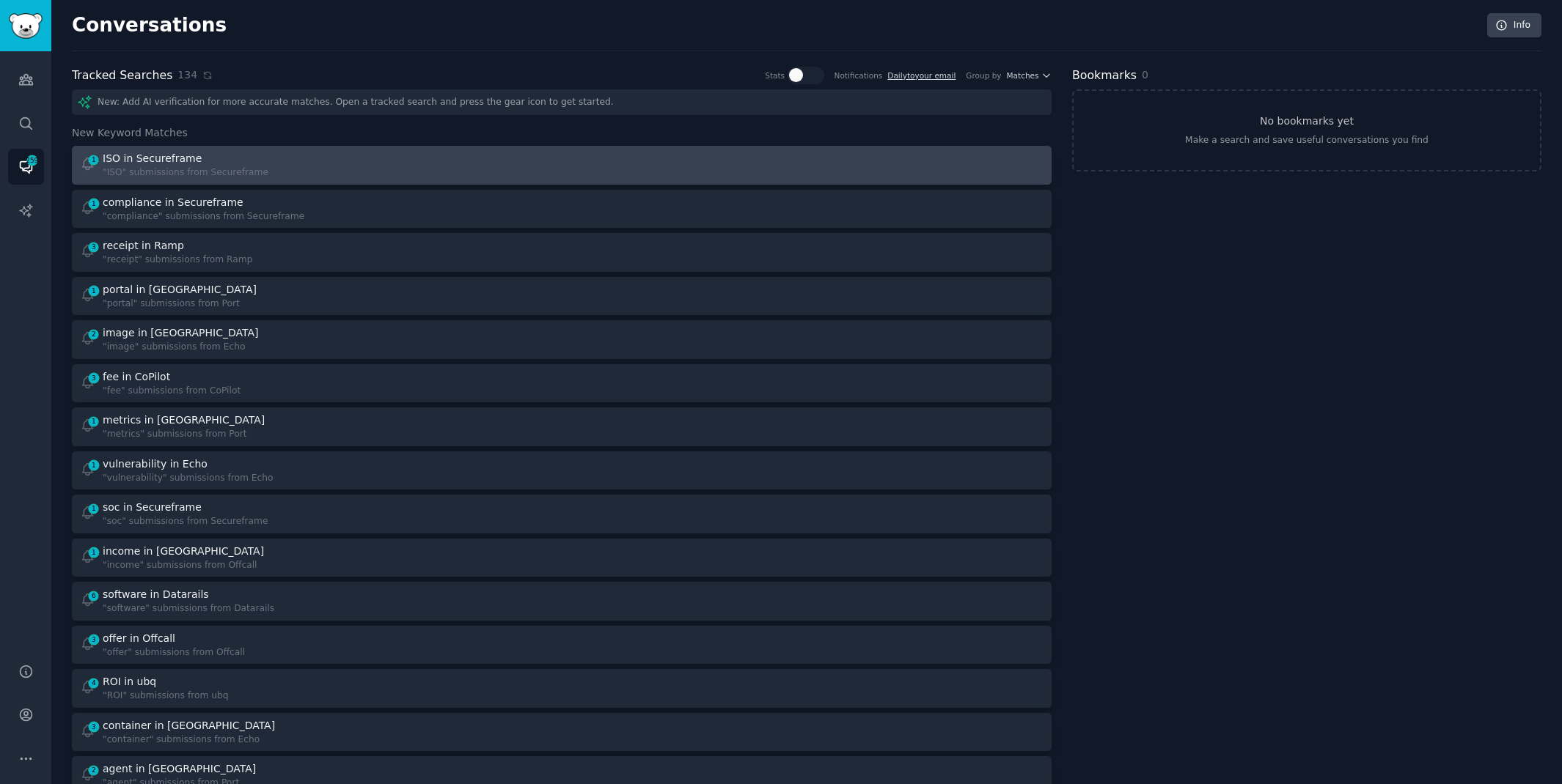
click at [233, 170] on div ""ISO" submissions from Secureframe" at bounding box center [185, 173] width 166 height 13
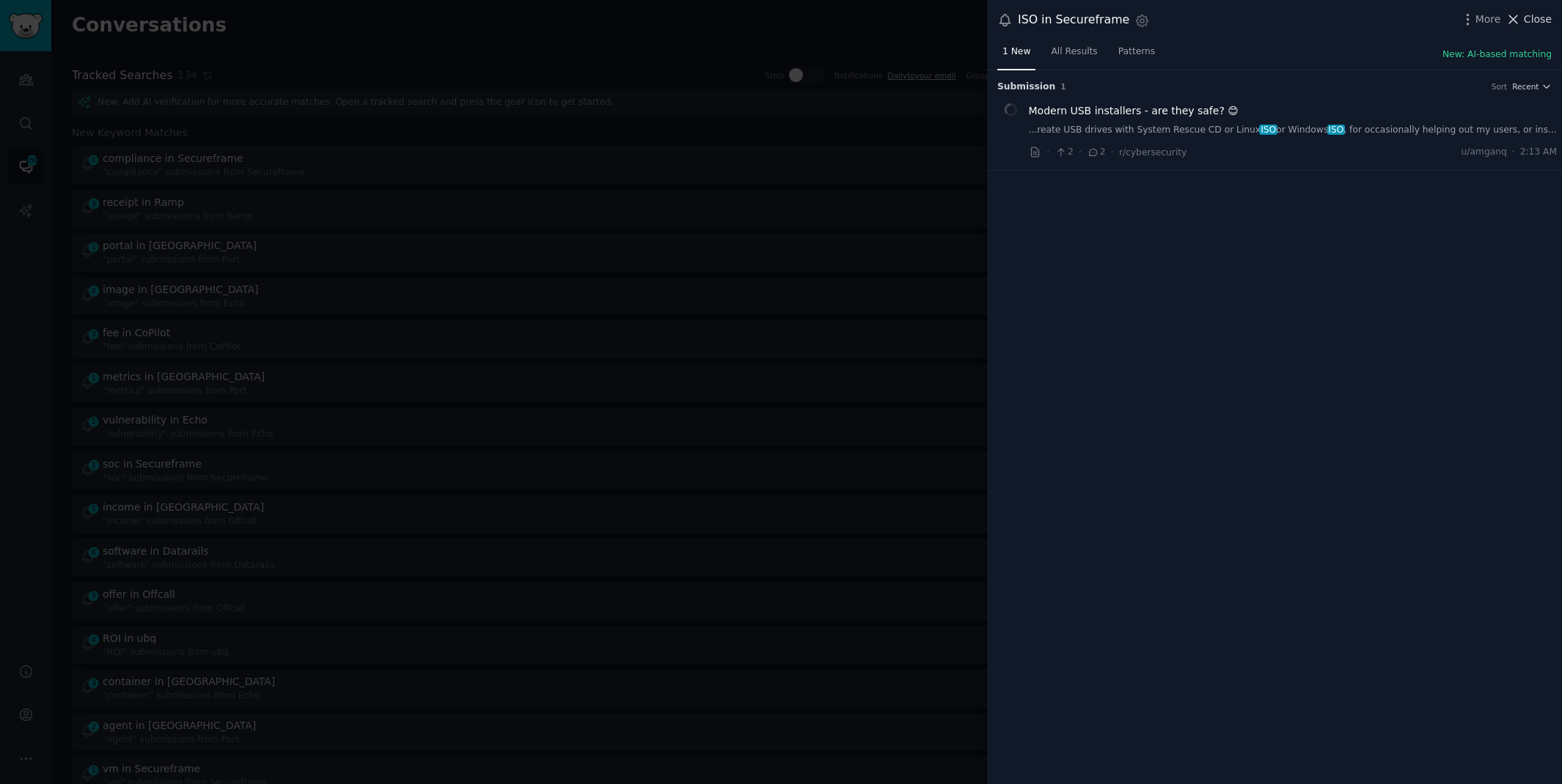
click at [1525, 21] on span "Close" at bounding box center [1538, 19] width 27 height 15
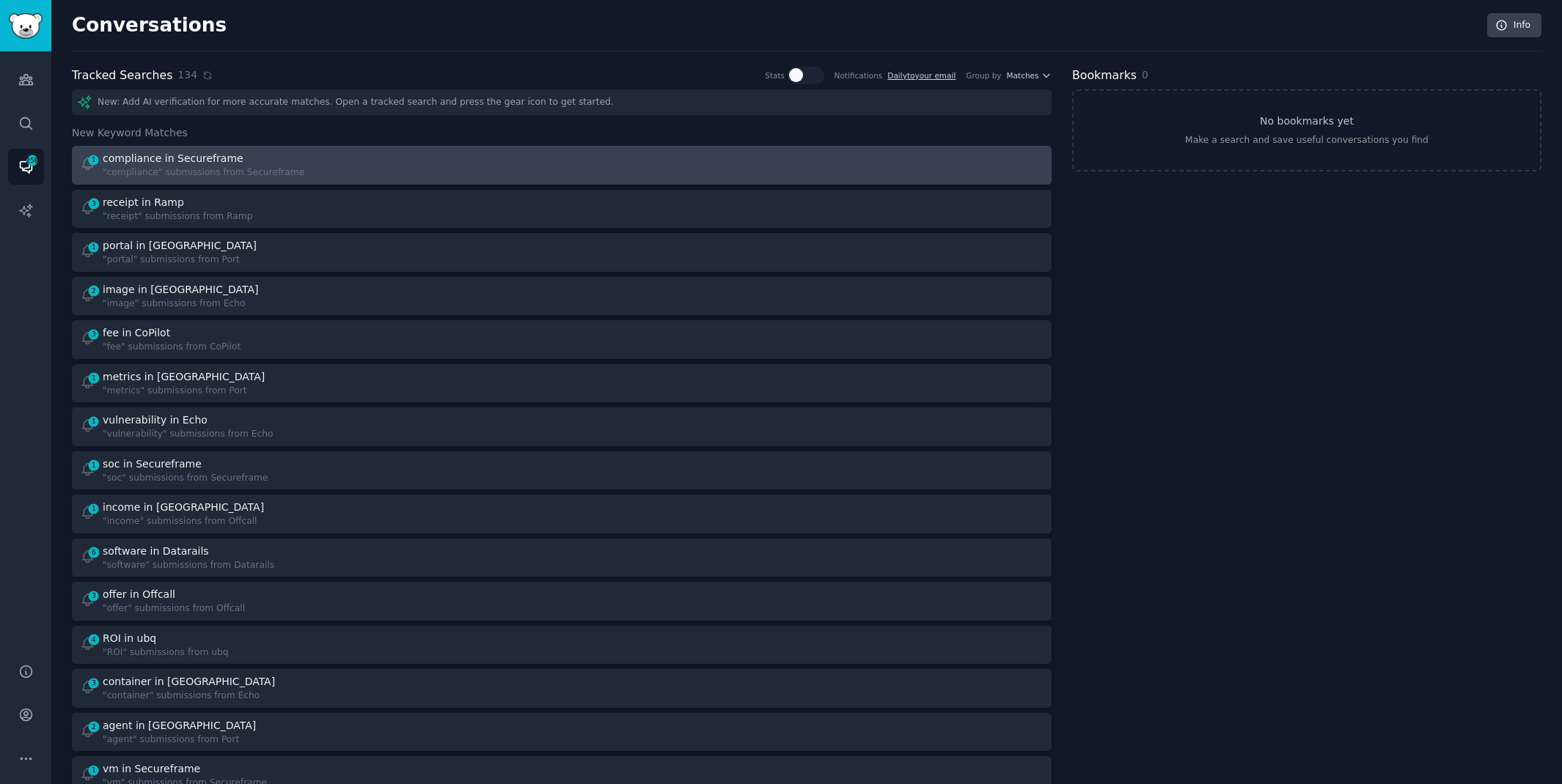
click at [600, 157] on div at bounding box center [808, 165] width 472 height 28
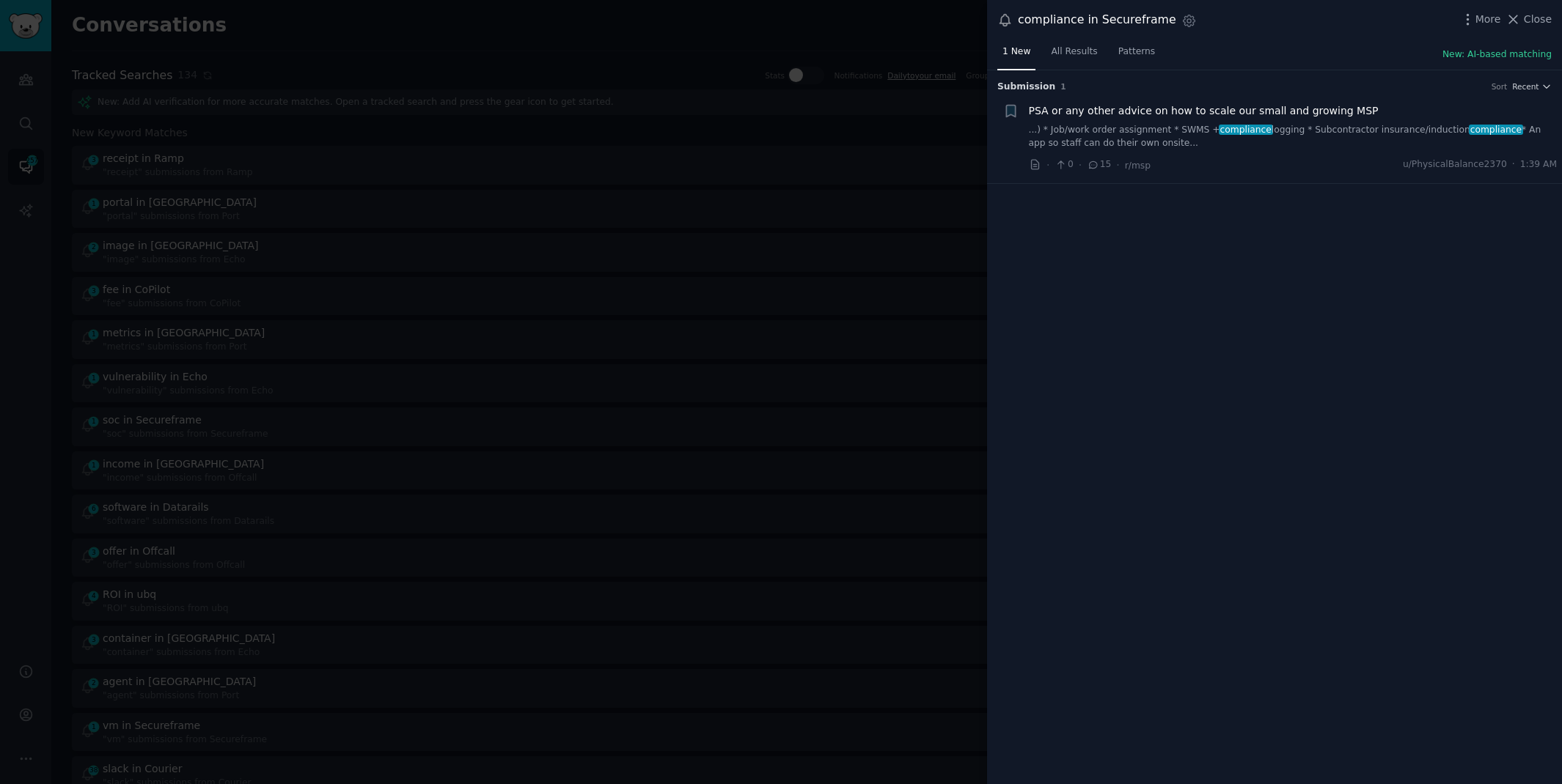
click at [1293, 128] on link "...) * Job/work order assignment * SWMS + compliance logging * Subcontractor in…" at bounding box center [1293, 137] width 529 height 26
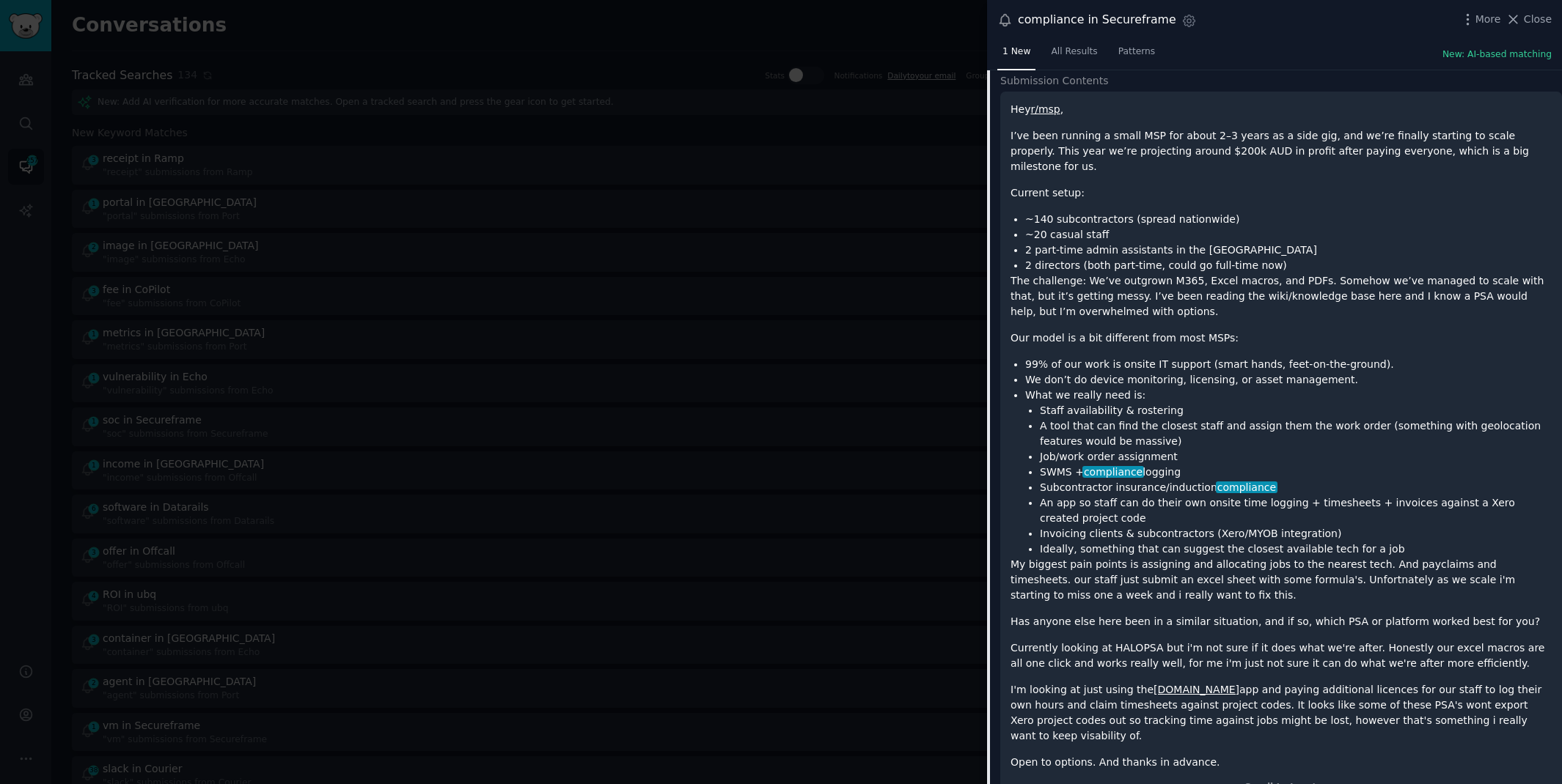
scroll to position [156, 0]
click at [1548, 22] on span "Close" at bounding box center [1538, 19] width 27 height 15
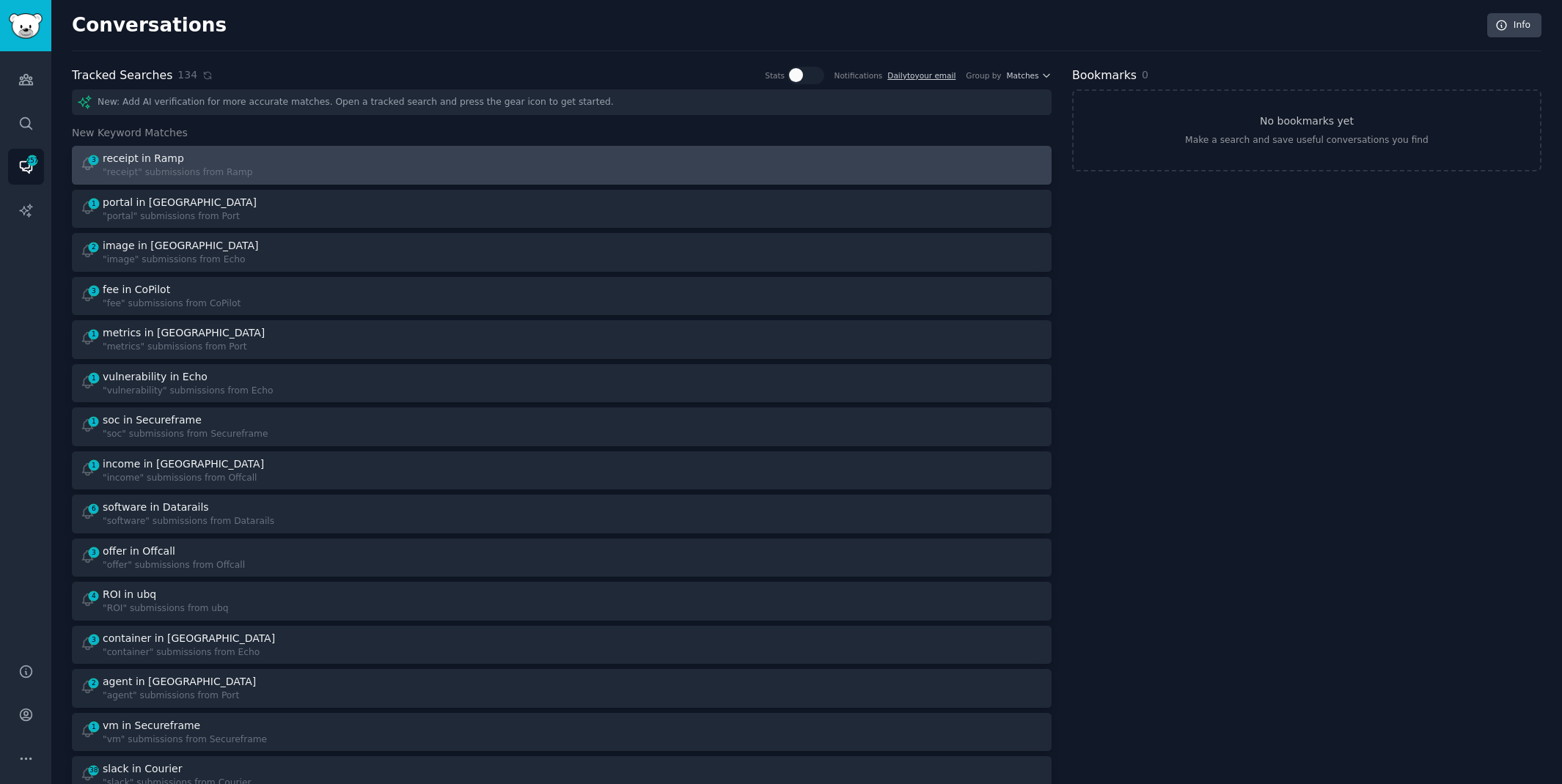
click at [354, 169] on div "3 receipt in Ramp "receipt" submissions from Ramp" at bounding box center [316, 165] width 472 height 28
